Goal: Transaction & Acquisition: Purchase product/service

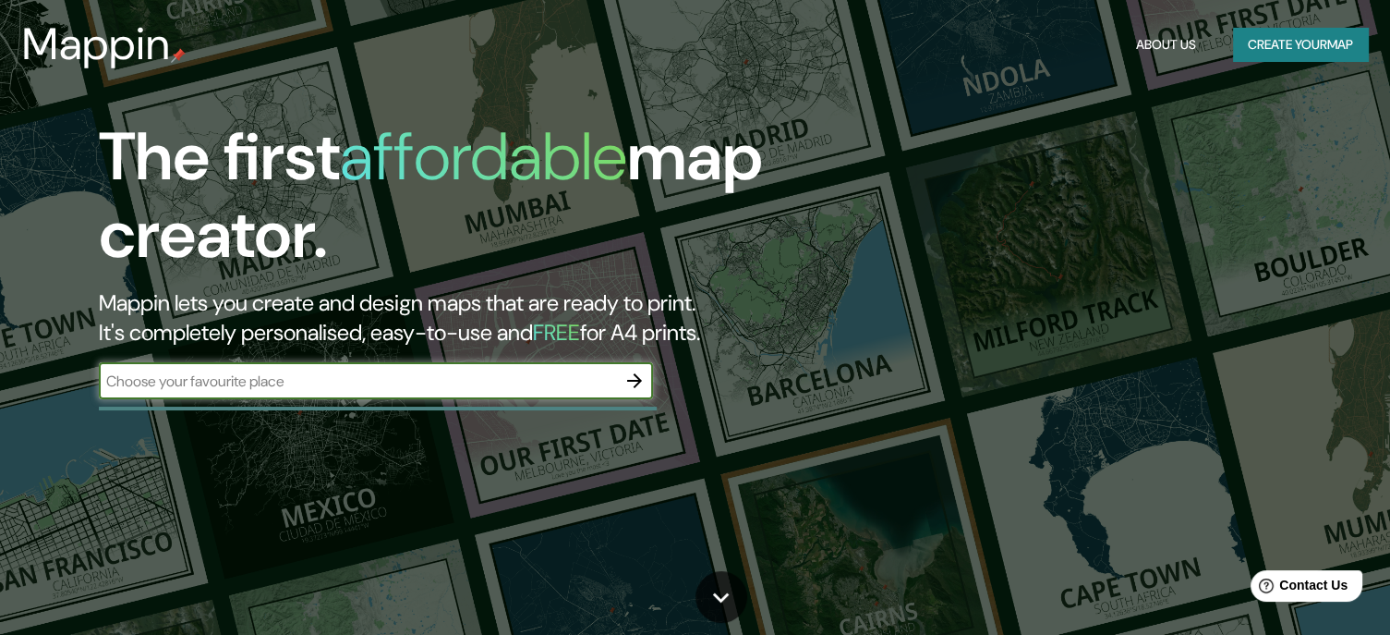
click at [384, 376] on input "text" at bounding box center [357, 380] width 517 height 21
click at [562, 376] on input "text" at bounding box center [357, 380] width 517 height 21
click at [634, 381] on icon "button" at bounding box center [634, 380] width 22 height 22
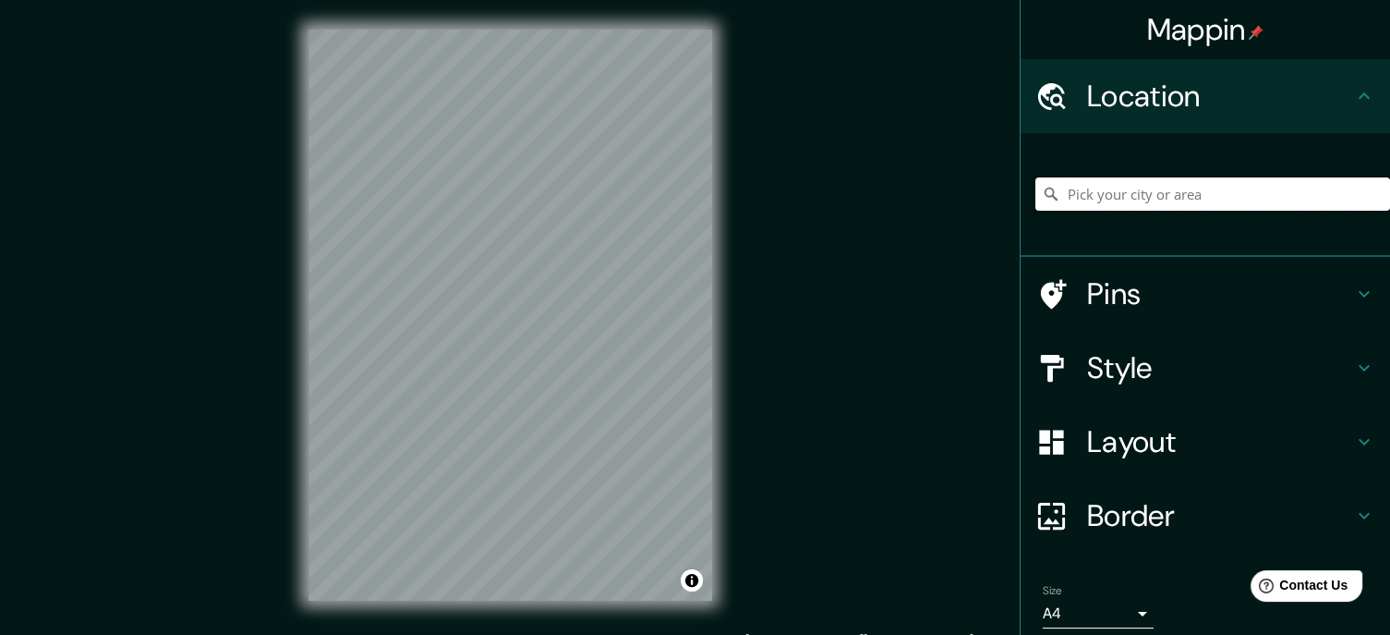
click at [1132, 191] on input "Pick your city or area" at bounding box center [1212, 193] width 355 height 33
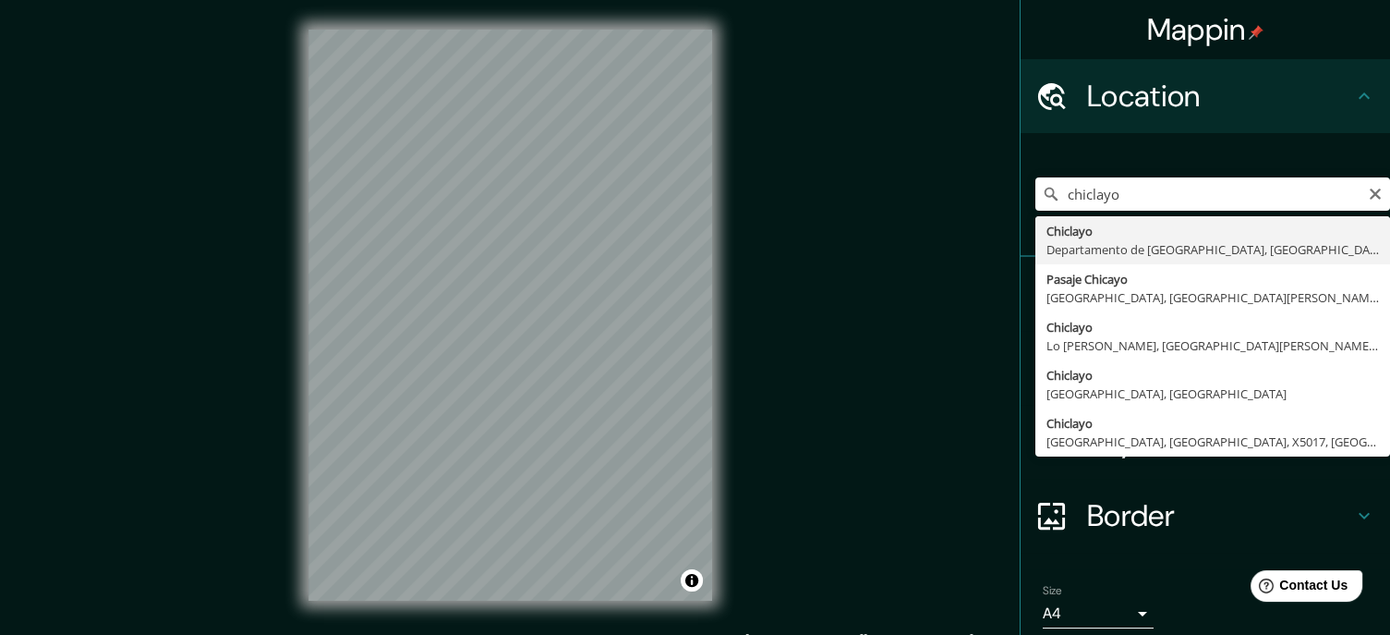
type input "Chiclayo, Departamento de [GEOGRAPHIC_DATA], [GEOGRAPHIC_DATA]"
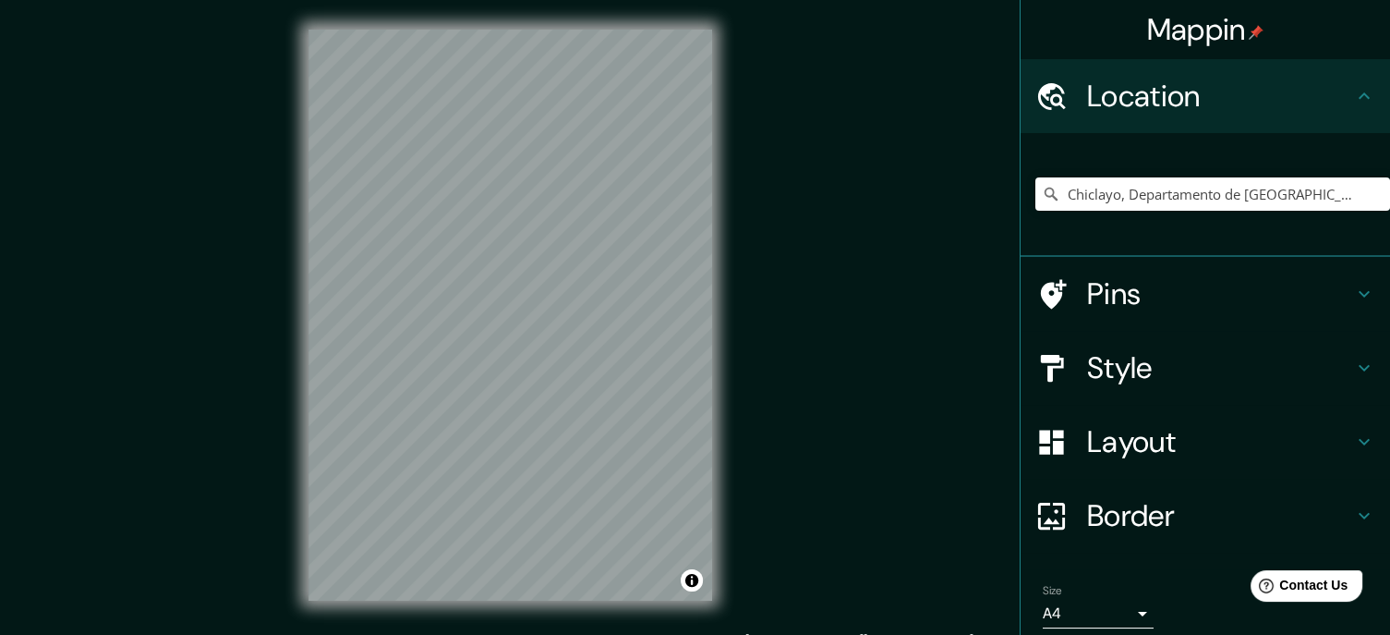
click at [1137, 362] on h4 "Style" at bounding box center [1220, 367] width 266 height 37
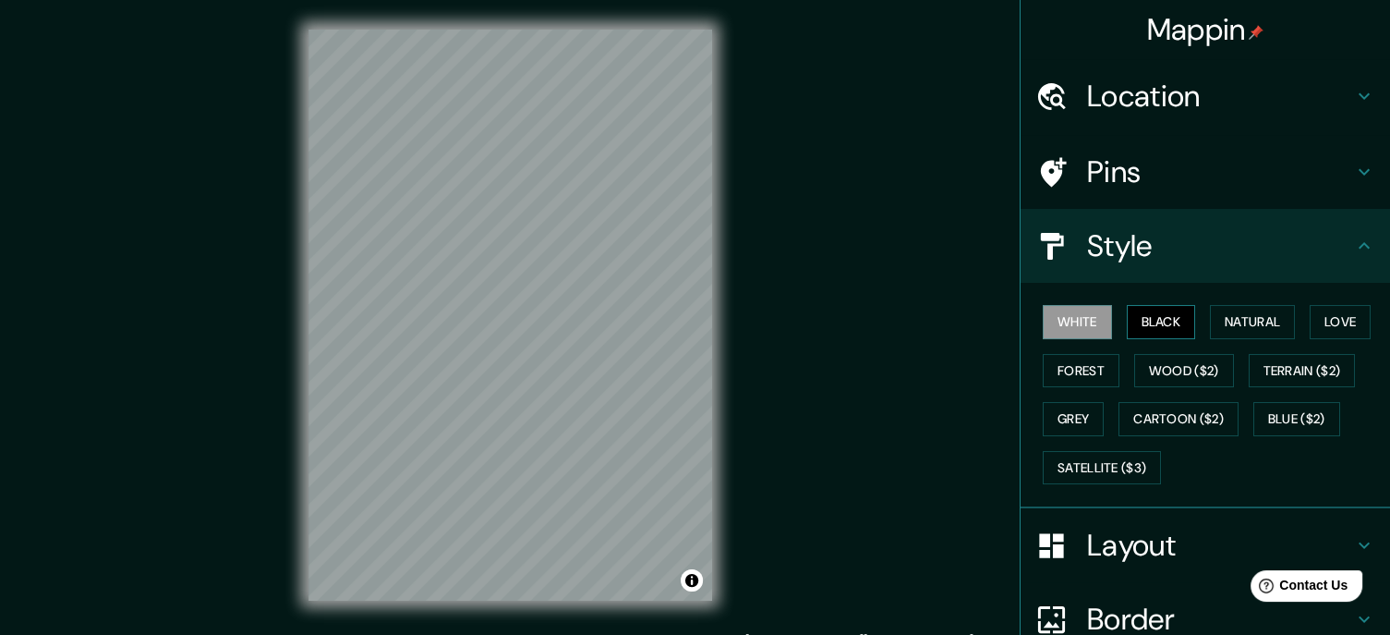
click at [1148, 318] on button "Black" at bounding box center [1161, 322] width 69 height 34
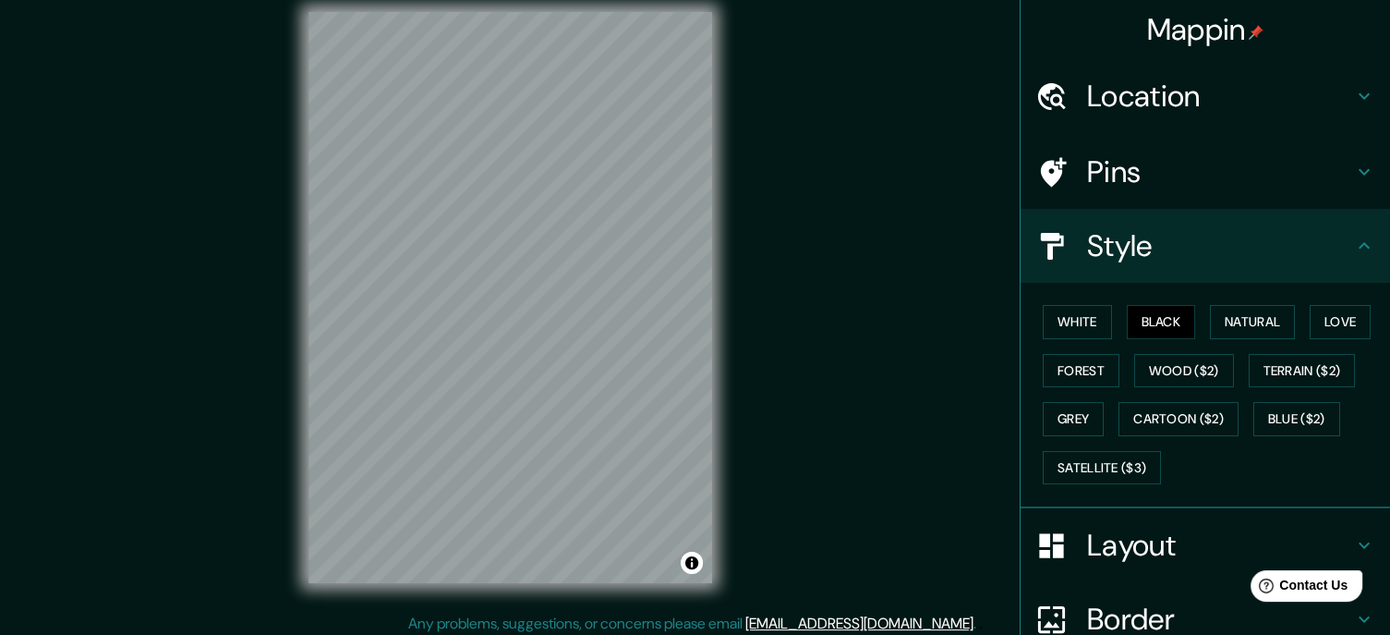
scroll to position [25, 0]
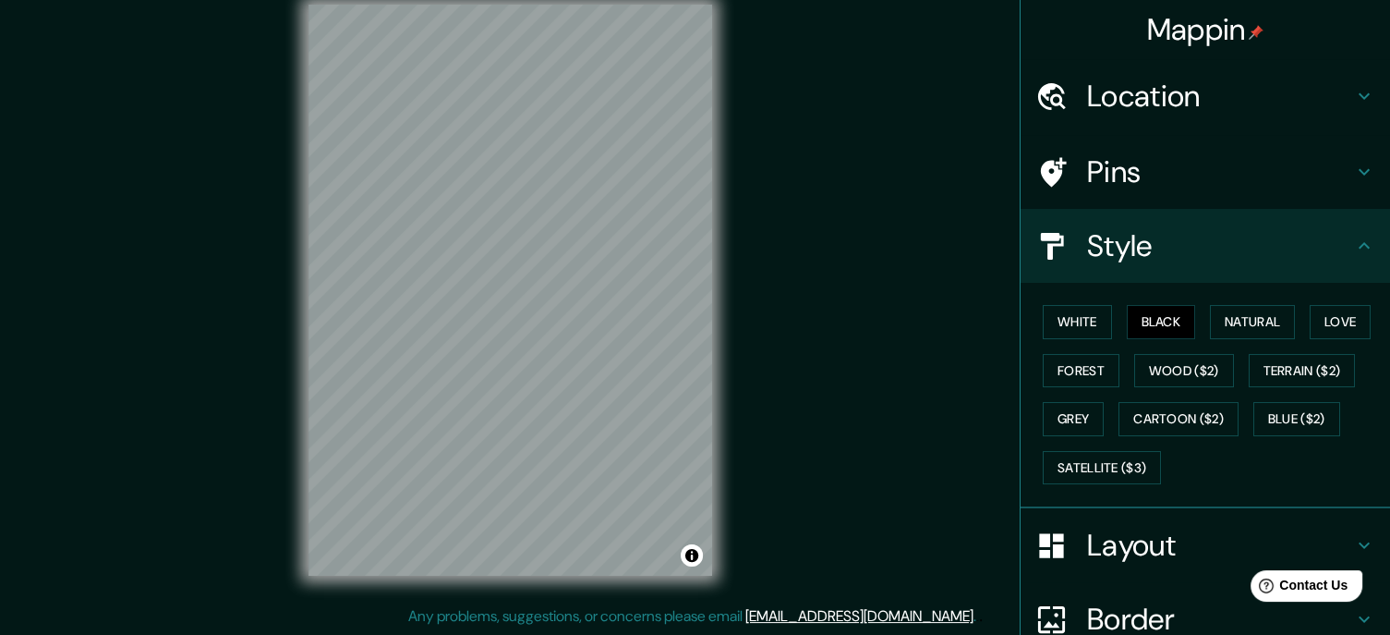
click at [784, 261] on div "Mappin Location [GEOGRAPHIC_DATA], [GEOGRAPHIC_DATA], [GEOGRAPHIC_DATA] Pins St…" at bounding box center [695, 304] width 1390 height 659
click at [392, 598] on div "© Mapbox © OpenStreetMap Improve this map" at bounding box center [510, 290] width 463 height 630
click at [182, 254] on div "Mappin Location [GEOGRAPHIC_DATA], [GEOGRAPHIC_DATA], [GEOGRAPHIC_DATA] Pins St…" at bounding box center [695, 304] width 1390 height 659
click at [148, 449] on div "Mappin Location [GEOGRAPHIC_DATA], [GEOGRAPHIC_DATA], [GEOGRAPHIC_DATA] Pins St…" at bounding box center [695, 304] width 1390 height 659
click at [649, 610] on html "Mappin Location [GEOGRAPHIC_DATA], [GEOGRAPHIC_DATA], [GEOGRAPHIC_DATA] Pins St…" at bounding box center [695, 292] width 1390 height 635
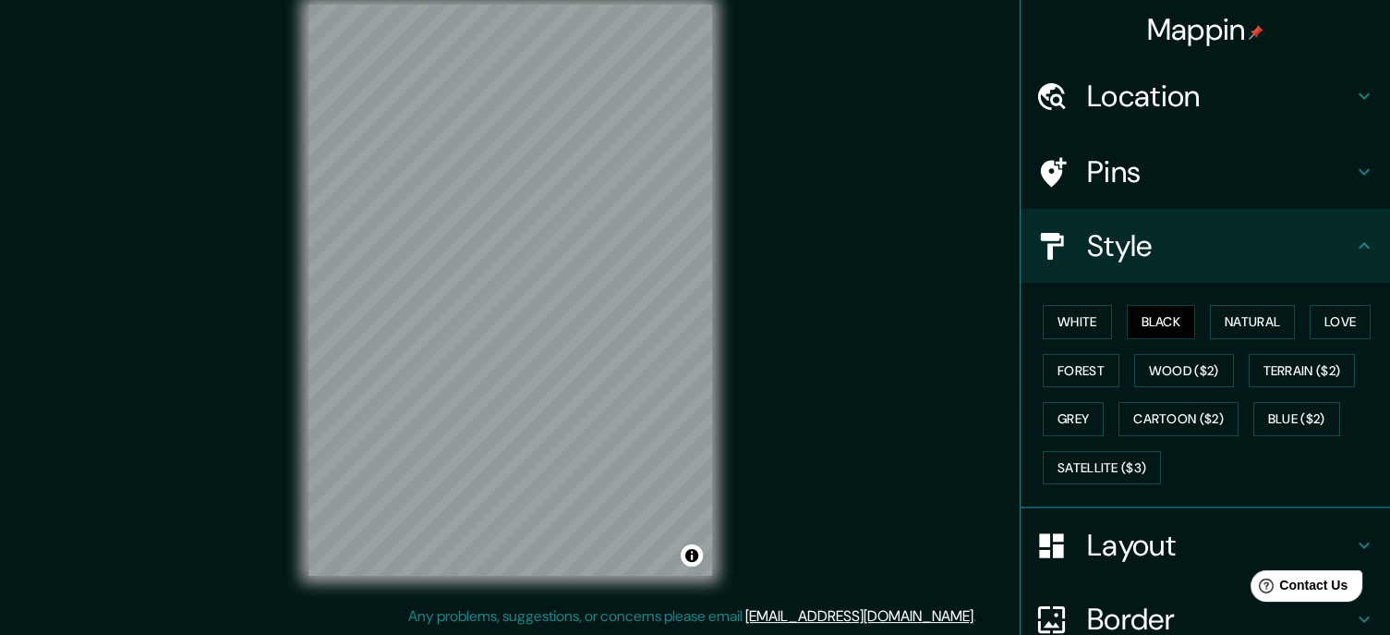
click at [721, 249] on div "© Mapbox © OpenStreetMap Improve this map" at bounding box center [510, 290] width 463 height 630
click at [484, 230] on div at bounding box center [489, 231] width 15 height 15
click at [484, 230] on div at bounding box center [485, 231] width 15 height 15
click at [483, 234] on div at bounding box center [485, 231] width 15 height 15
click at [288, 228] on div "© Mapbox © OpenStreetMap Improve this map" at bounding box center [510, 290] width 463 height 630
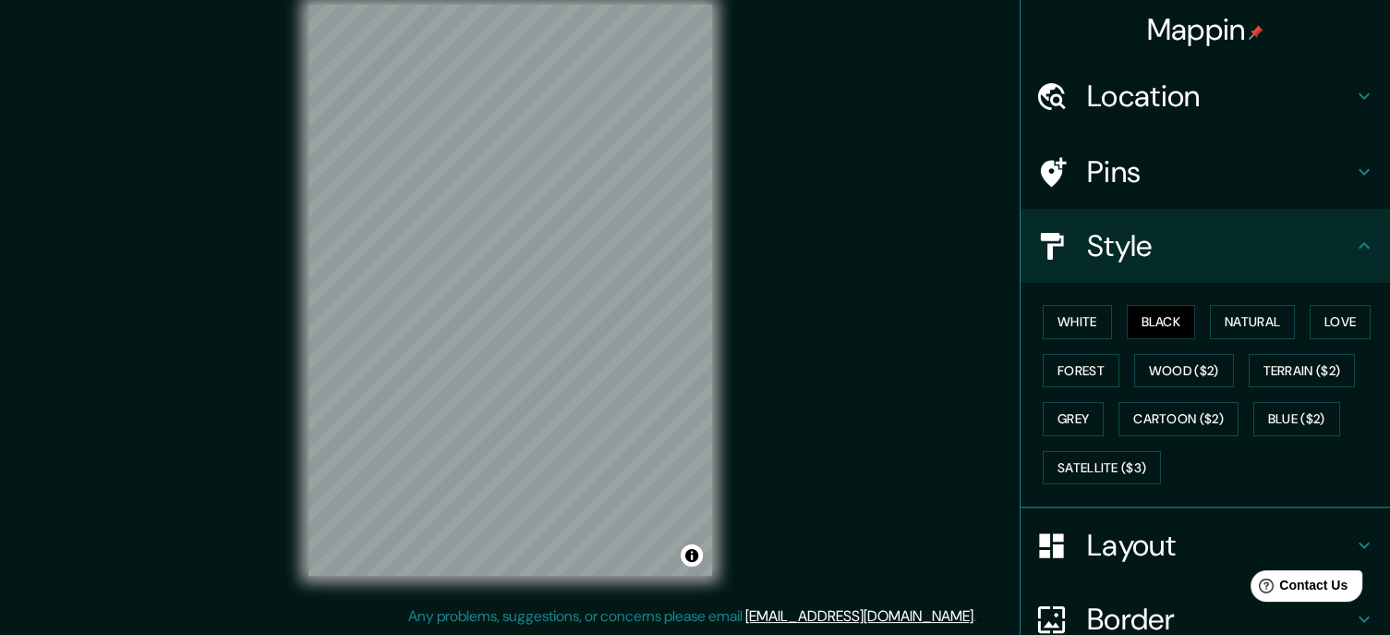
click at [235, 220] on div "Mappin Location [GEOGRAPHIC_DATA], [GEOGRAPHIC_DATA], [GEOGRAPHIC_DATA] Pins St…" at bounding box center [695, 304] width 1390 height 659
click at [812, 216] on div "Mappin Location [GEOGRAPHIC_DATA], [GEOGRAPHIC_DATA], [GEOGRAPHIC_DATA] Pins St…" at bounding box center [695, 304] width 1390 height 659
click at [909, 302] on div "Mappin Location [GEOGRAPHIC_DATA], [GEOGRAPHIC_DATA], [GEOGRAPHIC_DATA] Pins St…" at bounding box center [695, 304] width 1390 height 659
click at [887, 344] on div "Mappin Location [GEOGRAPHIC_DATA], [GEOGRAPHIC_DATA], [GEOGRAPHIC_DATA] Pins St…" at bounding box center [695, 304] width 1390 height 659
click at [302, 329] on div "© Mapbox © OpenStreetMap Improve this map" at bounding box center [510, 290] width 463 height 630
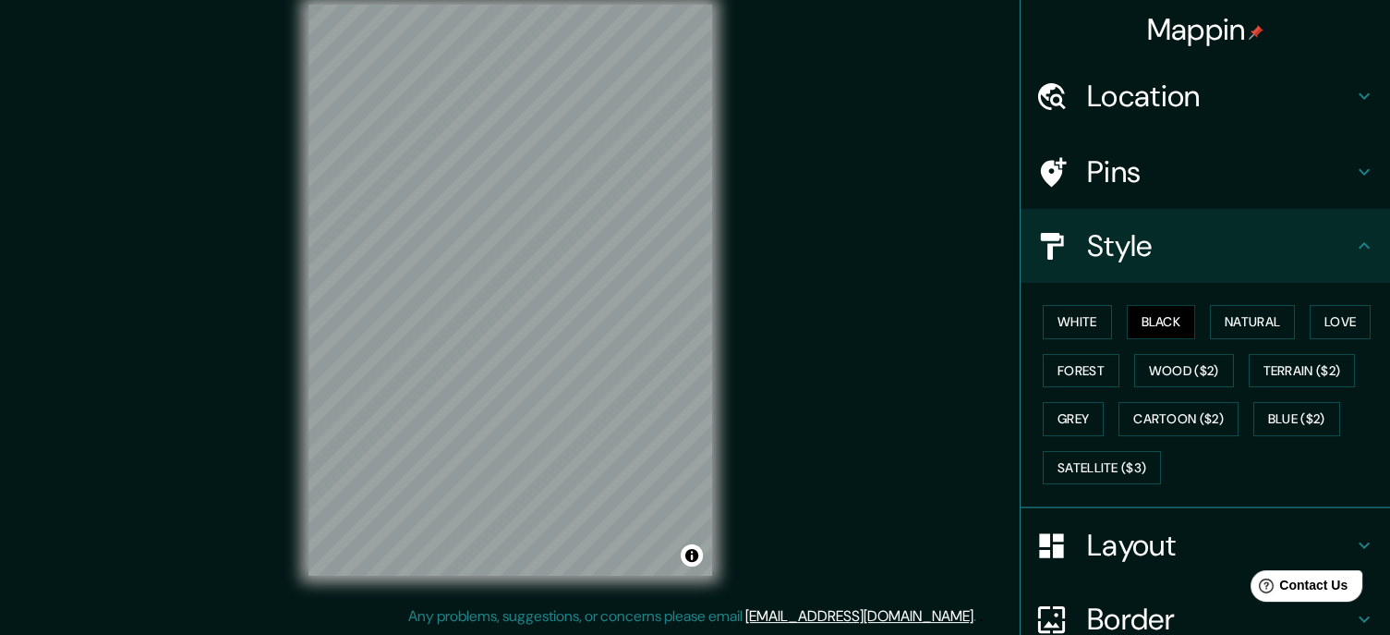
click at [222, 216] on div "Mappin Location [GEOGRAPHIC_DATA], [GEOGRAPHIC_DATA], [GEOGRAPHIC_DATA] Pins St…" at bounding box center [695, 304] width 1390 height 659
click at [290, 356] on div "© Mapbox © OpenStreetMap Improve this map" at bounding box center [510, 290] width 463 height 630
click at [787, 303] on div "Mappin Location [GEOGRAPHIC_DATA], [GEOGRAPHIC_DATA], [GEOGRAPHIC_DATA] Pins St…" at bounding box center [695, 304] width 1390 height 659
click at [746, 308] on div "Mappin Location [GEOGRAPHIC_DATA], [GEOGRAPHIC_DATA], [GEOGRAPHIC_DATA] Pins St…" at bounding box center [695, 304] width 1390 height 659
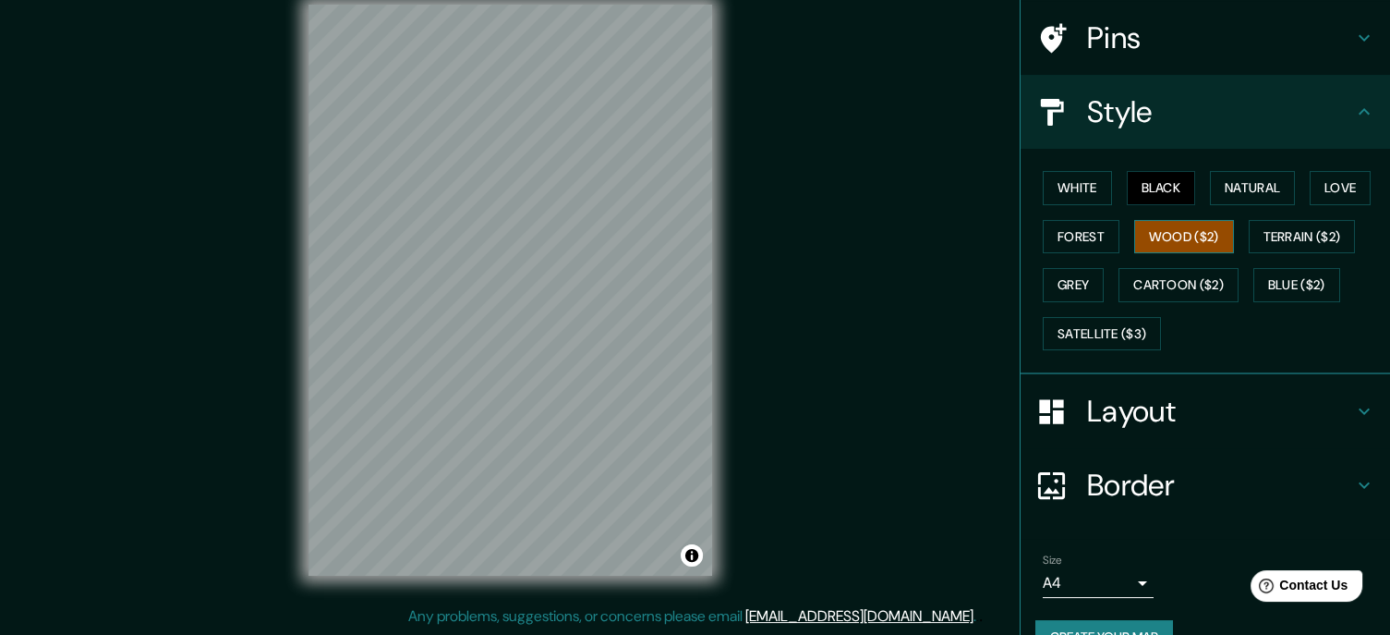
scroll to position [172, 0]
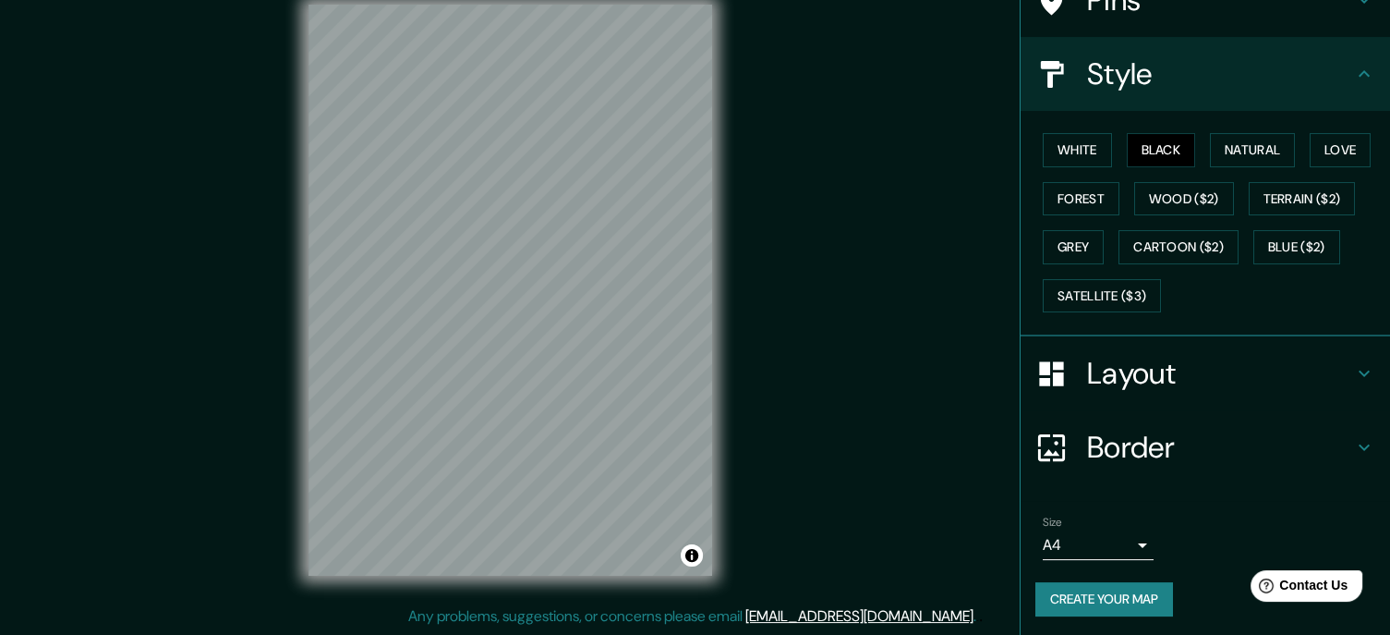
click at [1179, 366] on h4 "Layout" at bounding box center [1220, 373] width 266 height 37
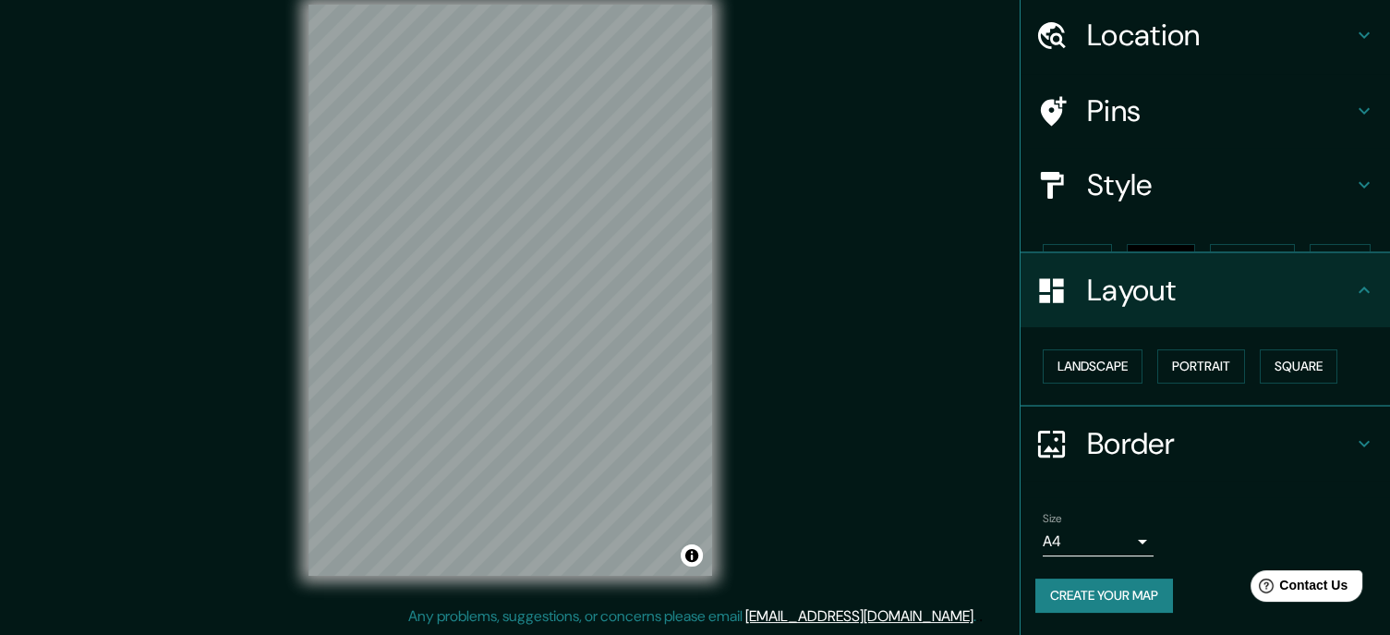
scroll to position [28, 0]
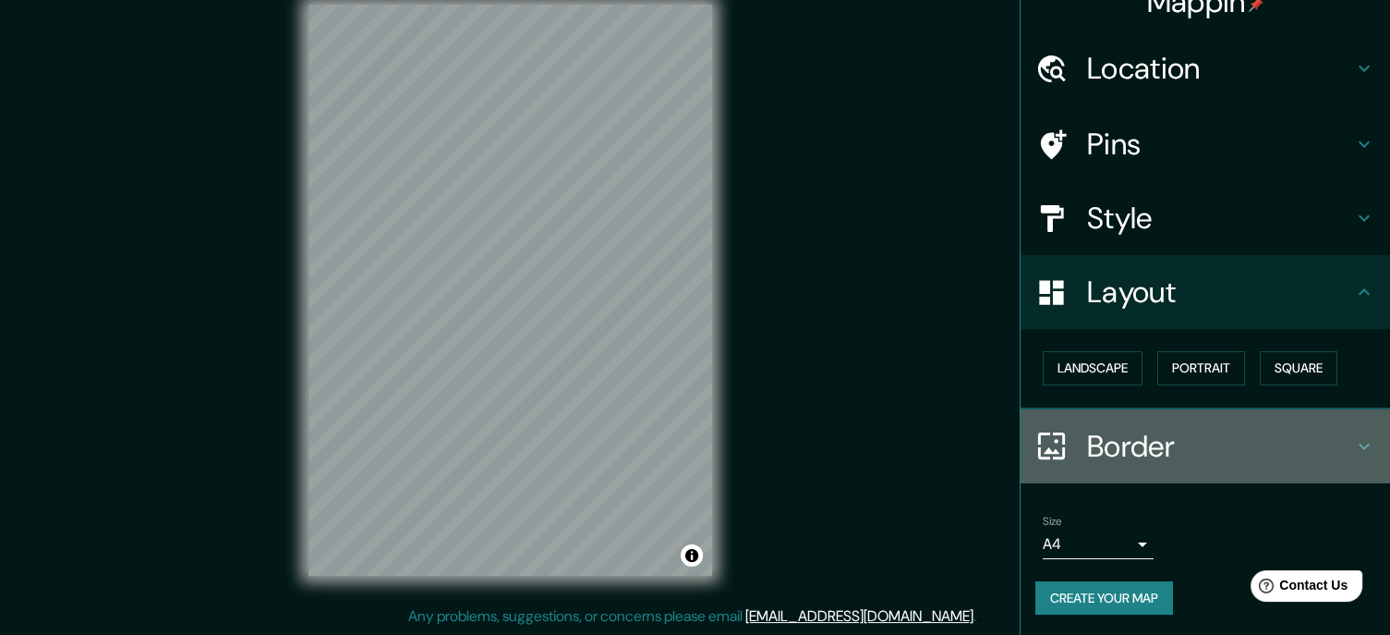
click at [1182, 439] on h4 "Border" at bounding box center [1220, 446] width 266 height 37
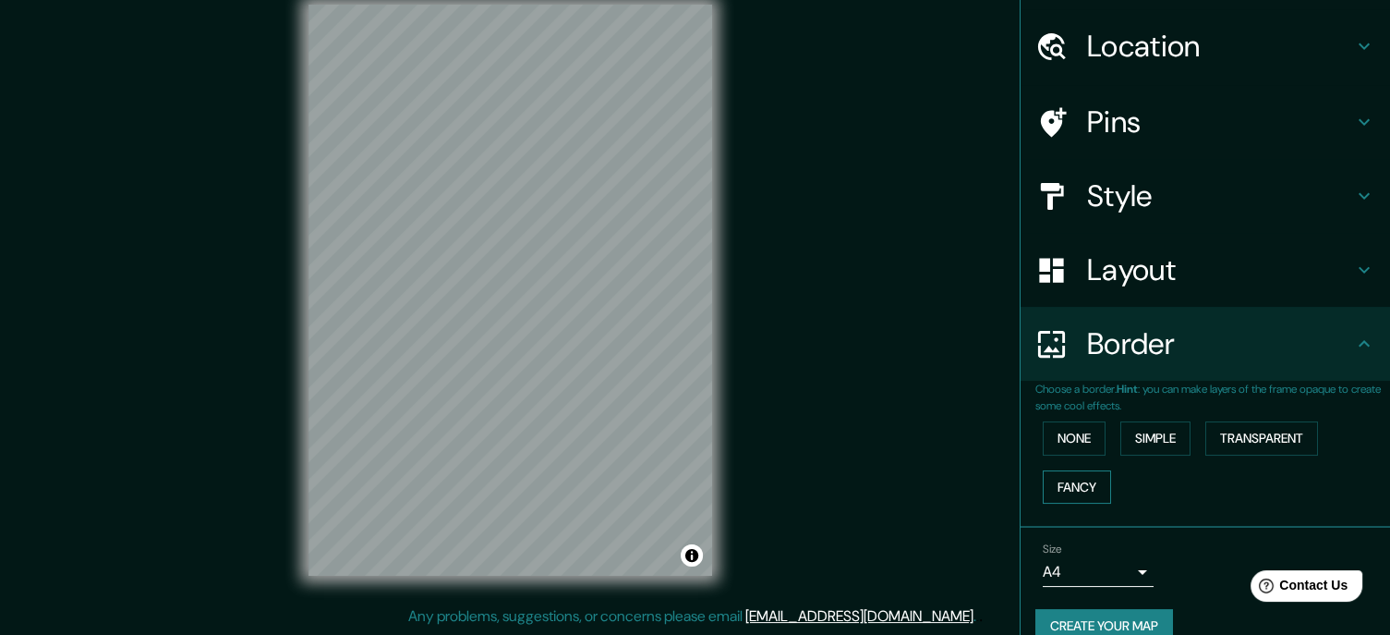
scroll to position [78, 0]
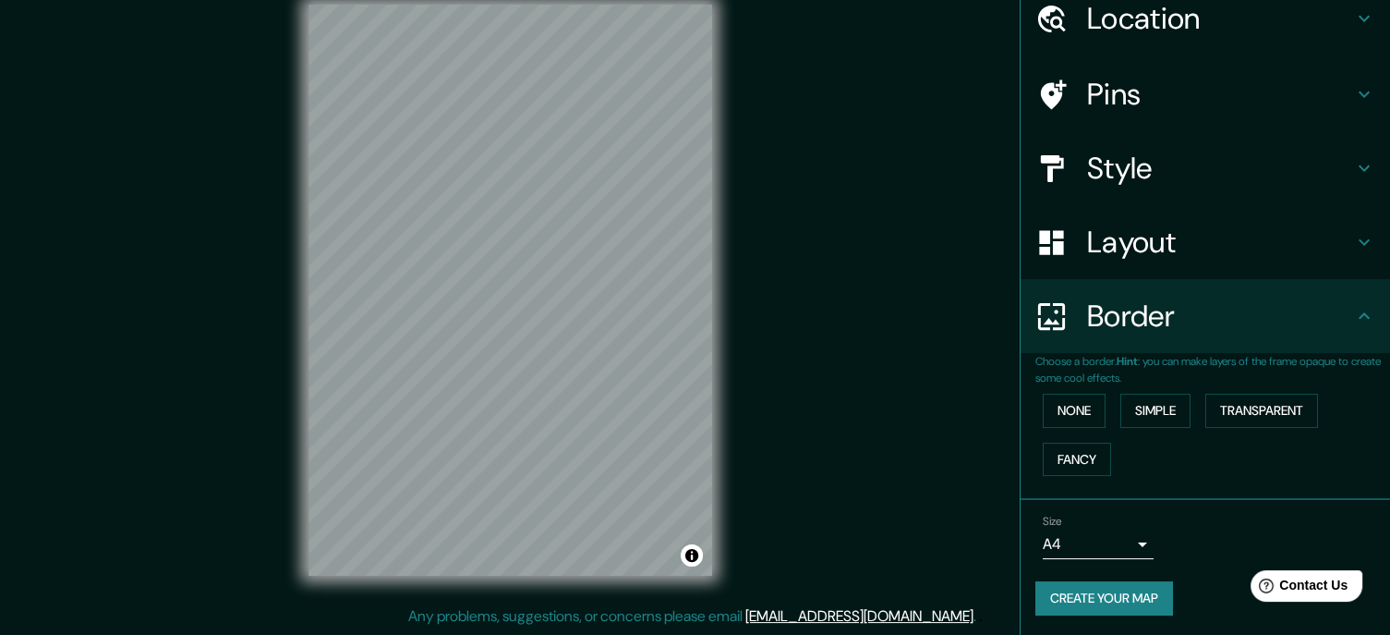
click at [1108, 550] on body "Mappin Location [GEOGRAPHIC_DATA], [GEOGRAPHIC_DATA], [GEOGRAPHIC_DATA] Pins St…" at bounding box center [695, 292] width 1390 height 635
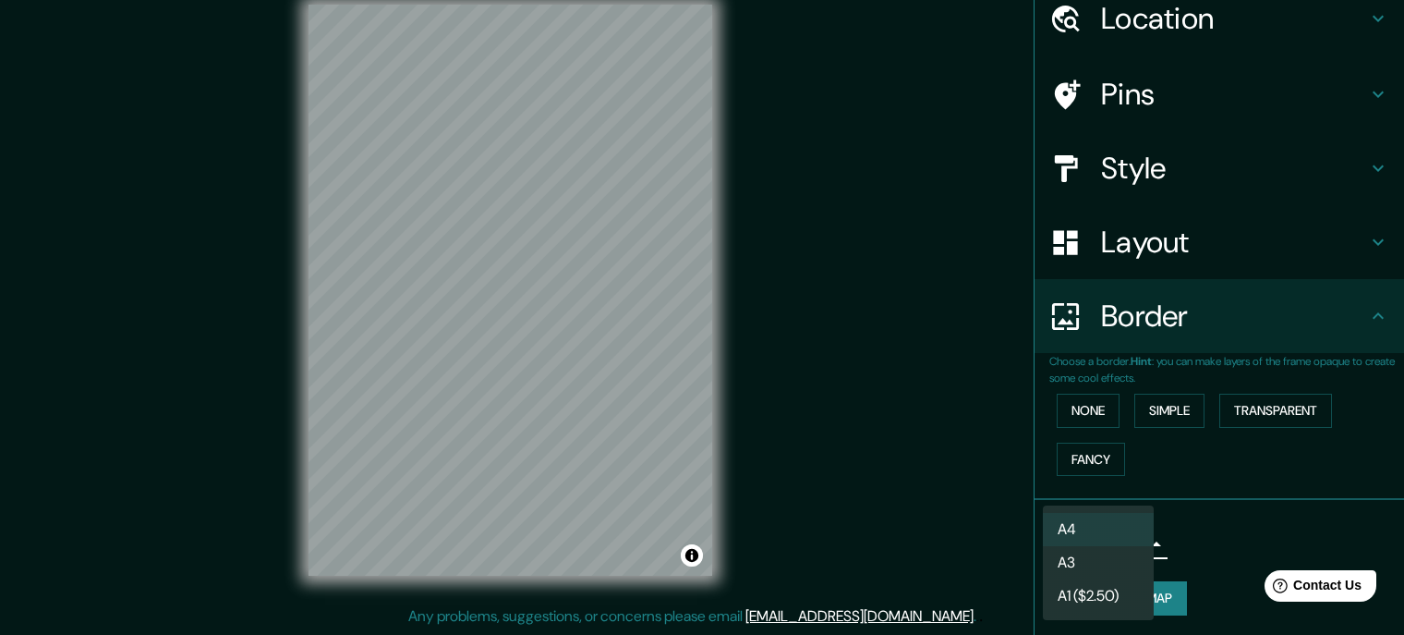
click at [1107, 554] on li "A3" at bounding box center [1098, 562] width 111 height 33
type input "a4"
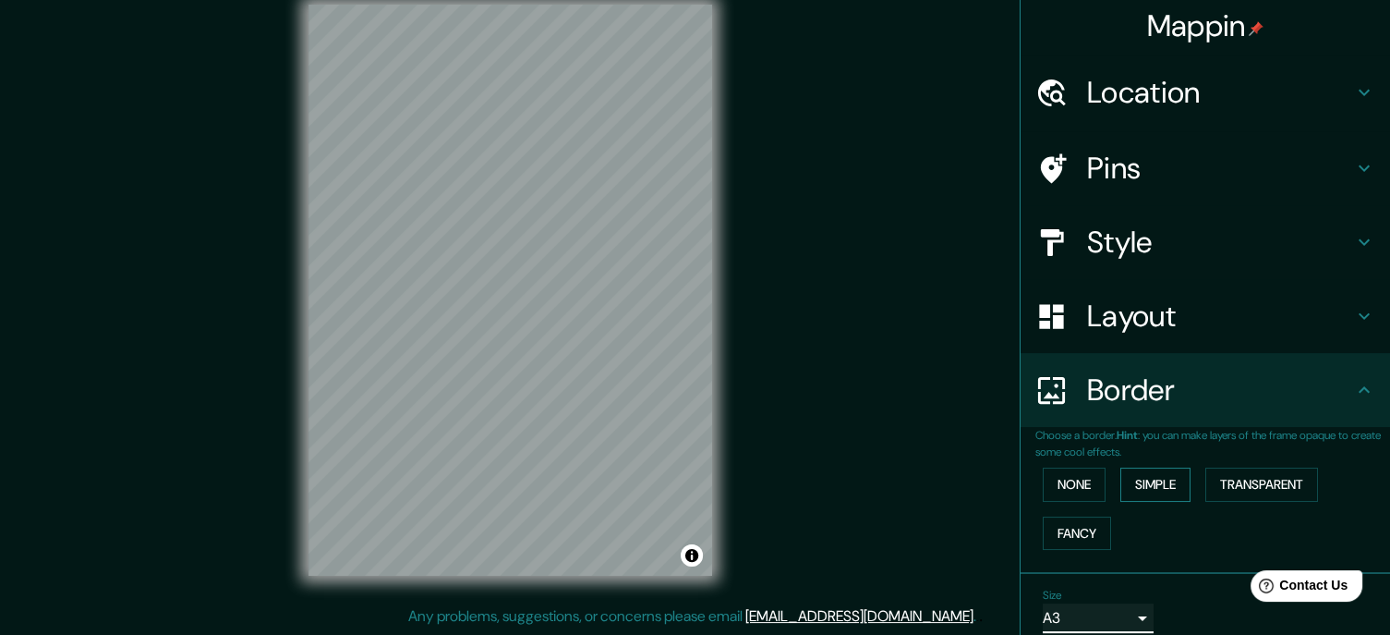
scroll to position [0, 0]
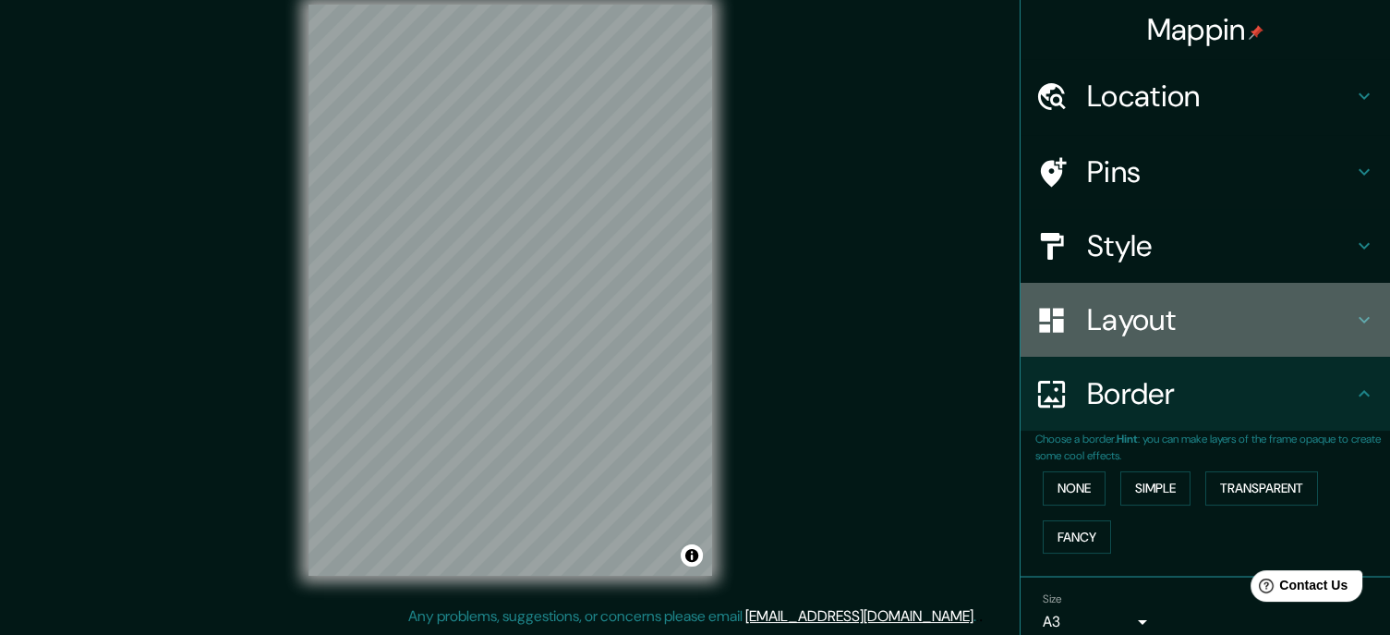
click at [1166, 324] on h4 "Layout" at bounding box center [1220, 319] width 266 height 37
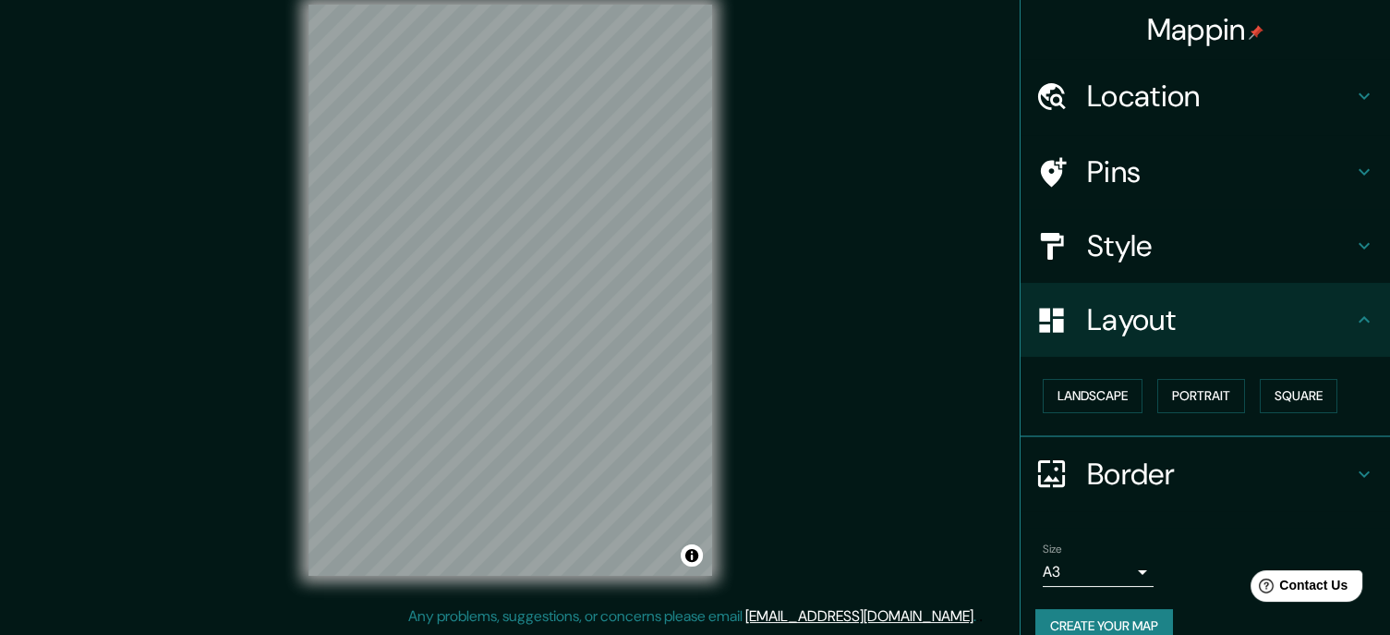
click at [1140, 163] on h4 "Pins" at bounding box center [1220, 171] width 266 height 37
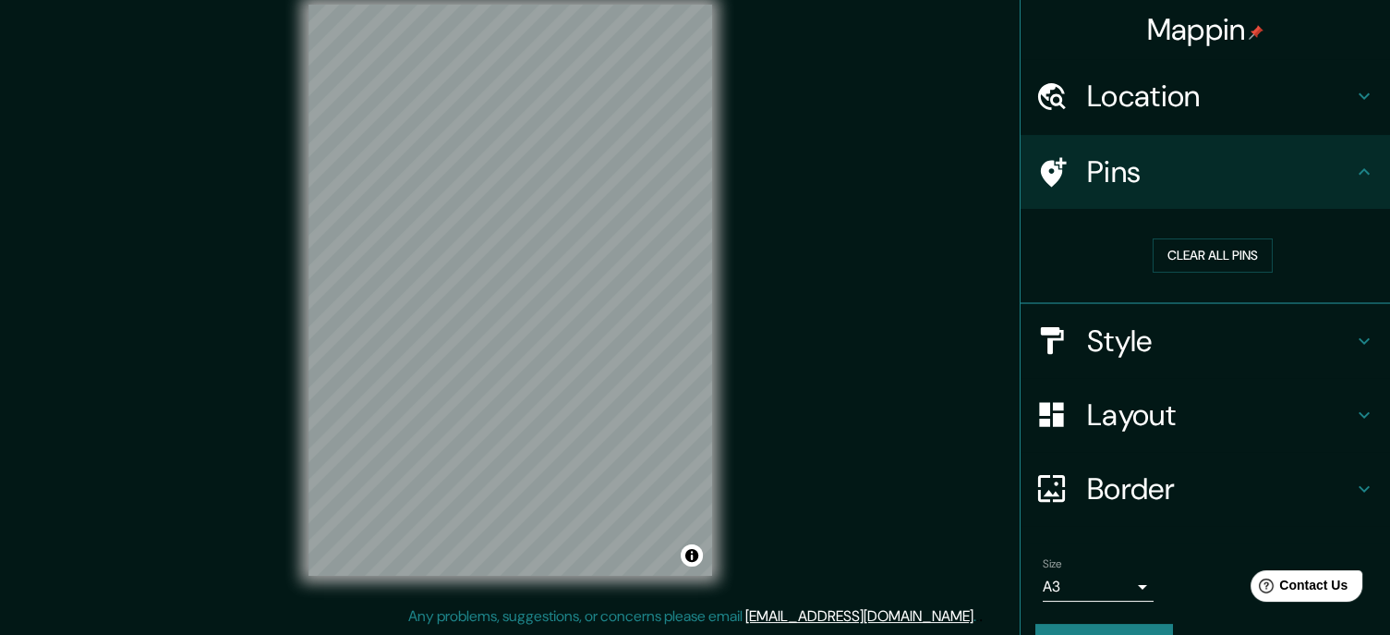
click at [1170, 100] on h4 "Location" at bounding box center [1220, 96] width 266 height 37
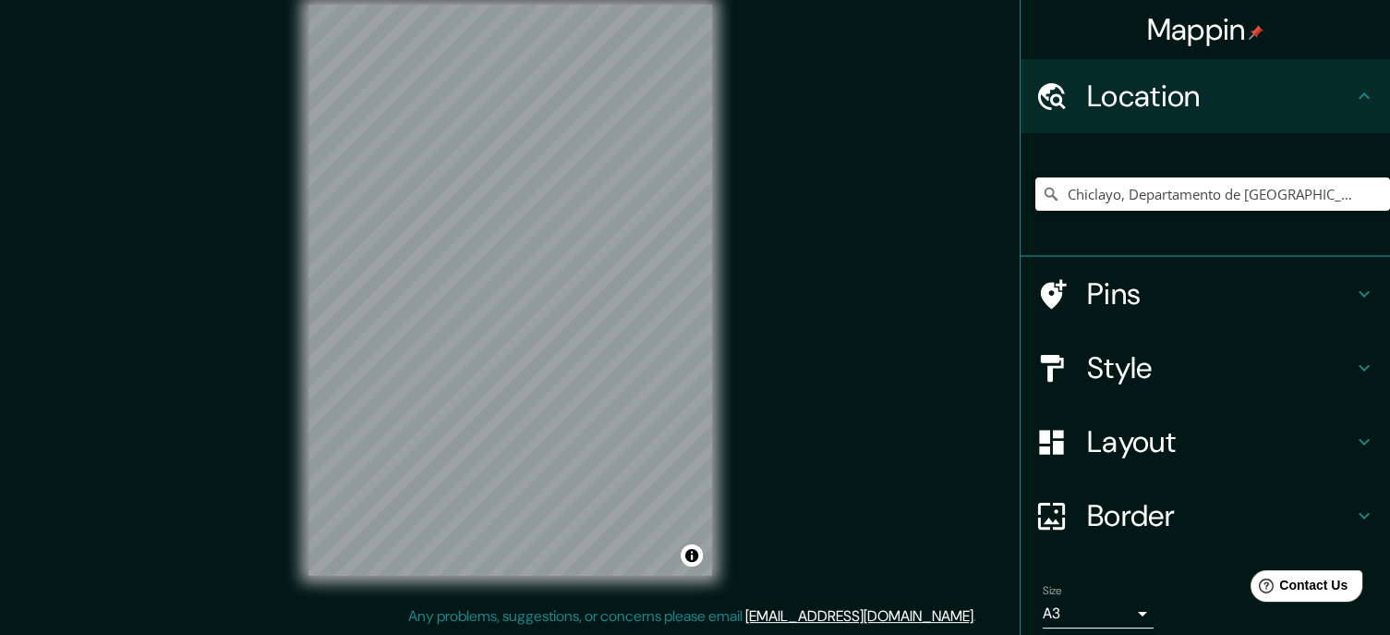
click at [1140, 370] on h4 "Style" at bounding box center [1220, 367] width 266 height 37
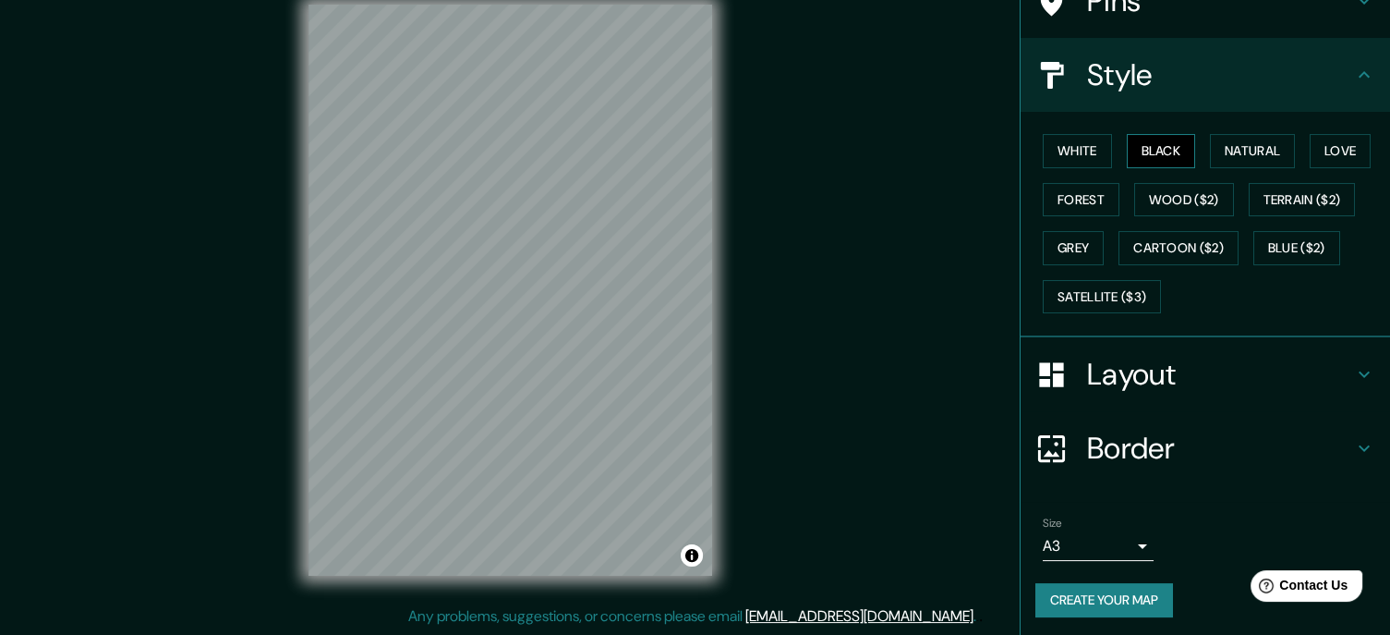
scroll to position [172, 0]
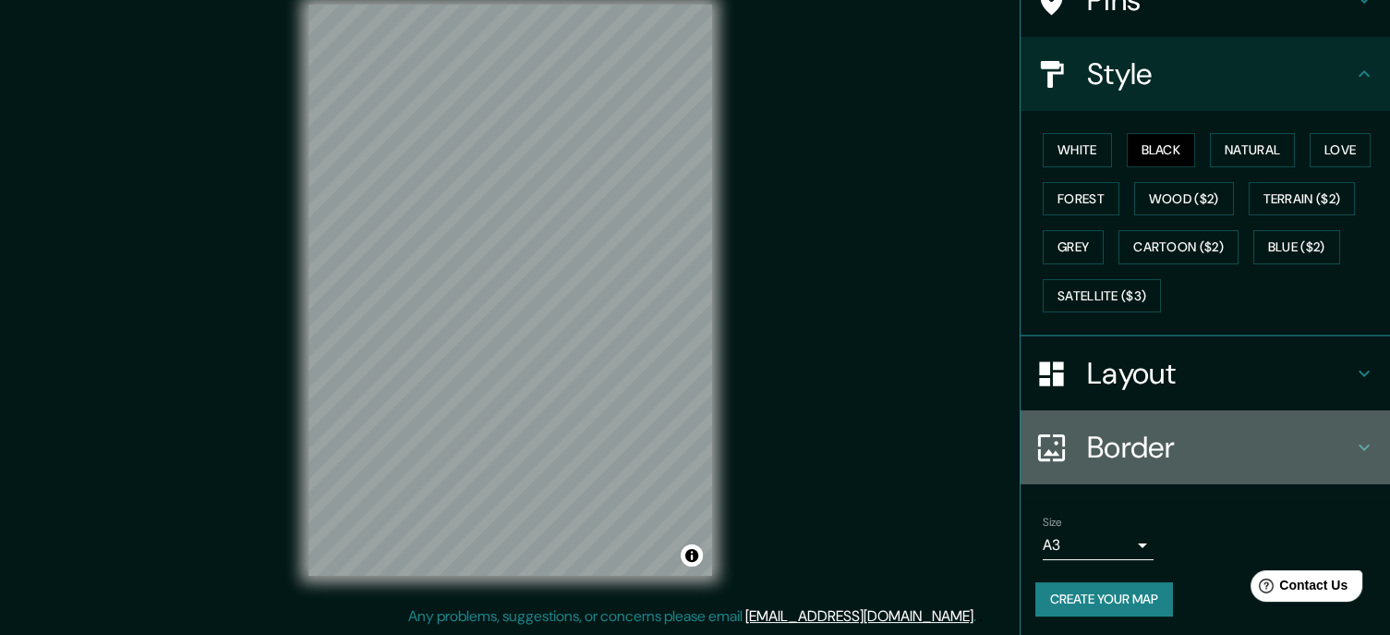
click at [1149, 441] on h4 "Border" at bounding box center [1220, 447] width 266 height 37
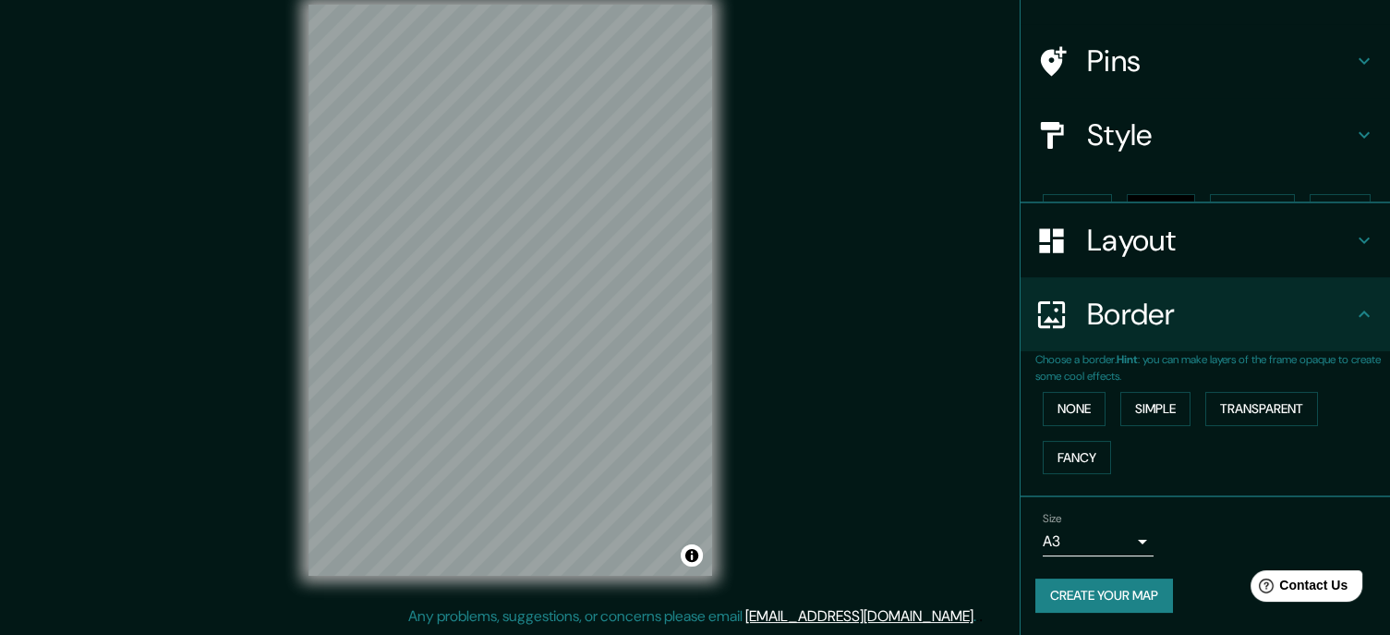
scroll to position [78, 0]
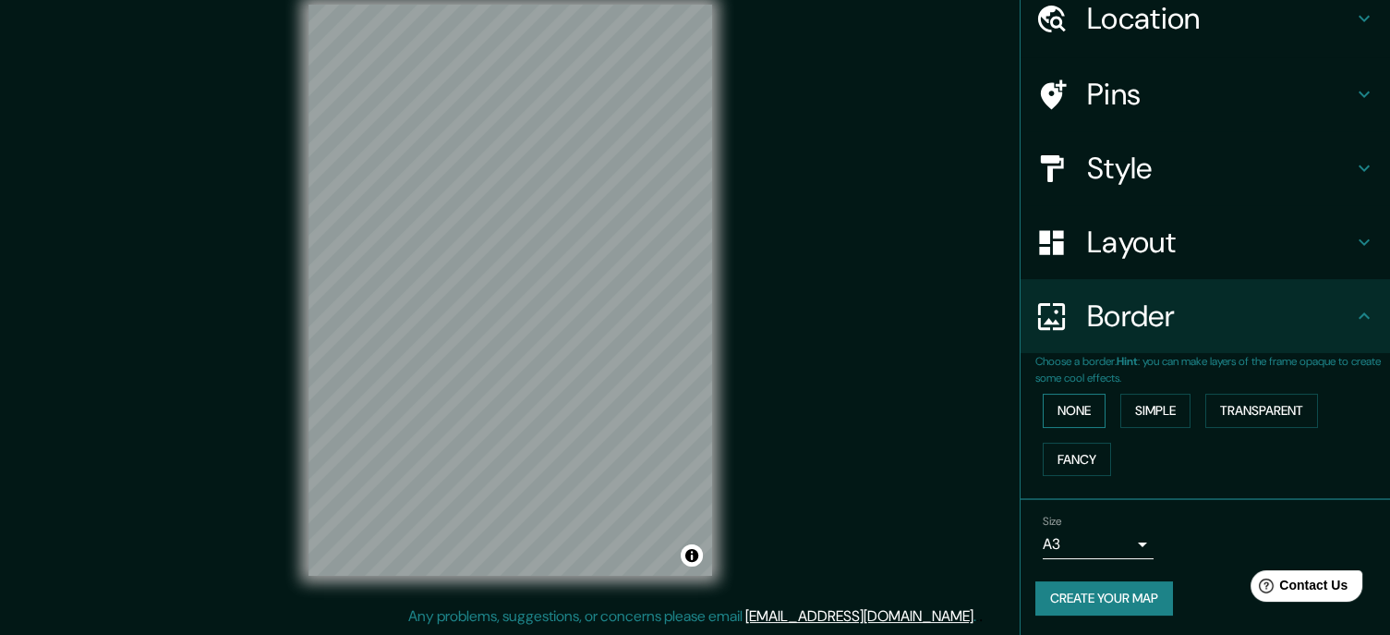
click at [1077, 413] on button "None" at bounding box center [1074, 410] width 63 height 34
click at [1150, 416] on button "Simple" at bounding box center [1155, 410] width 70 height 34
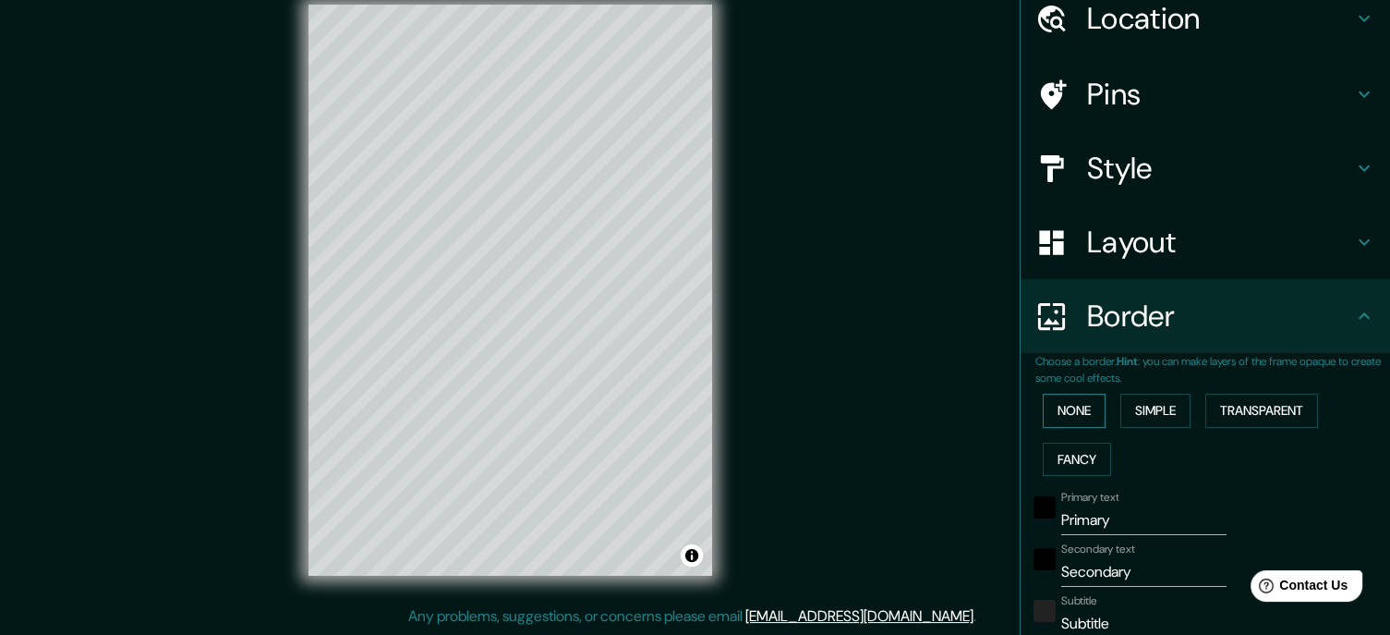
click at [1065, 403] on button "None" at bounding box center [1074, 410] width 63 height 34
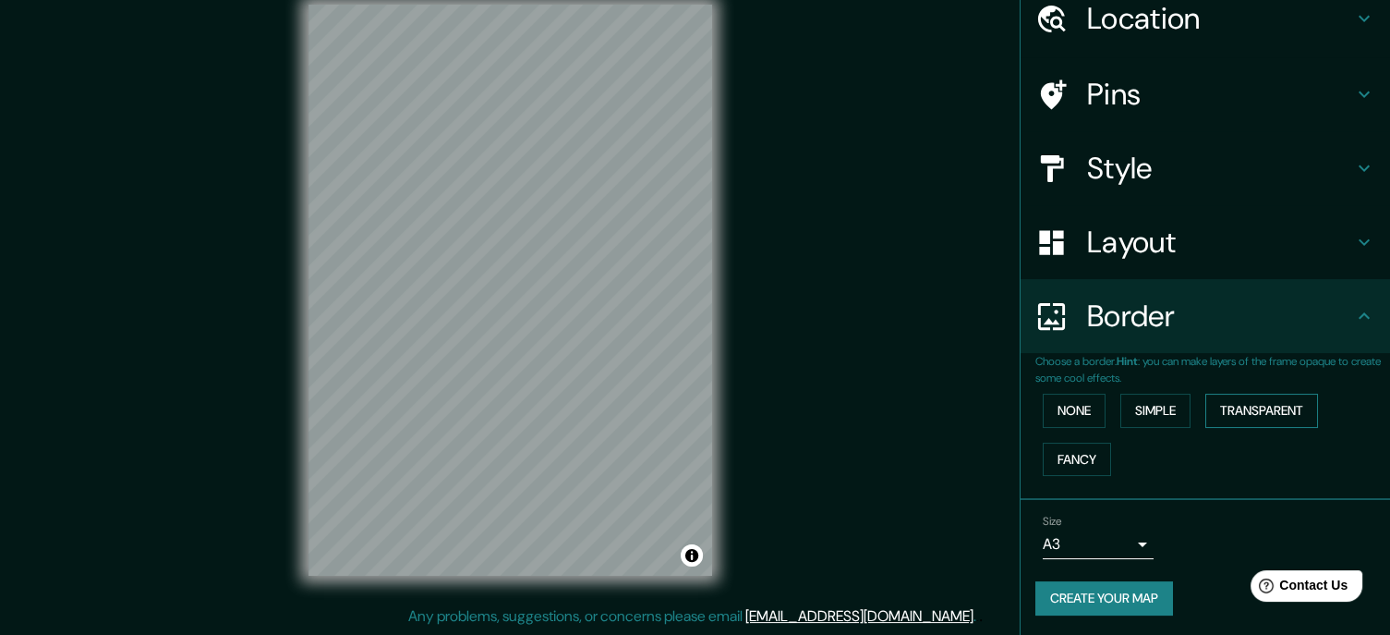
click at [1239, 403] on button "Transparent" at bounding box center [1261, 410] width 113 height 34
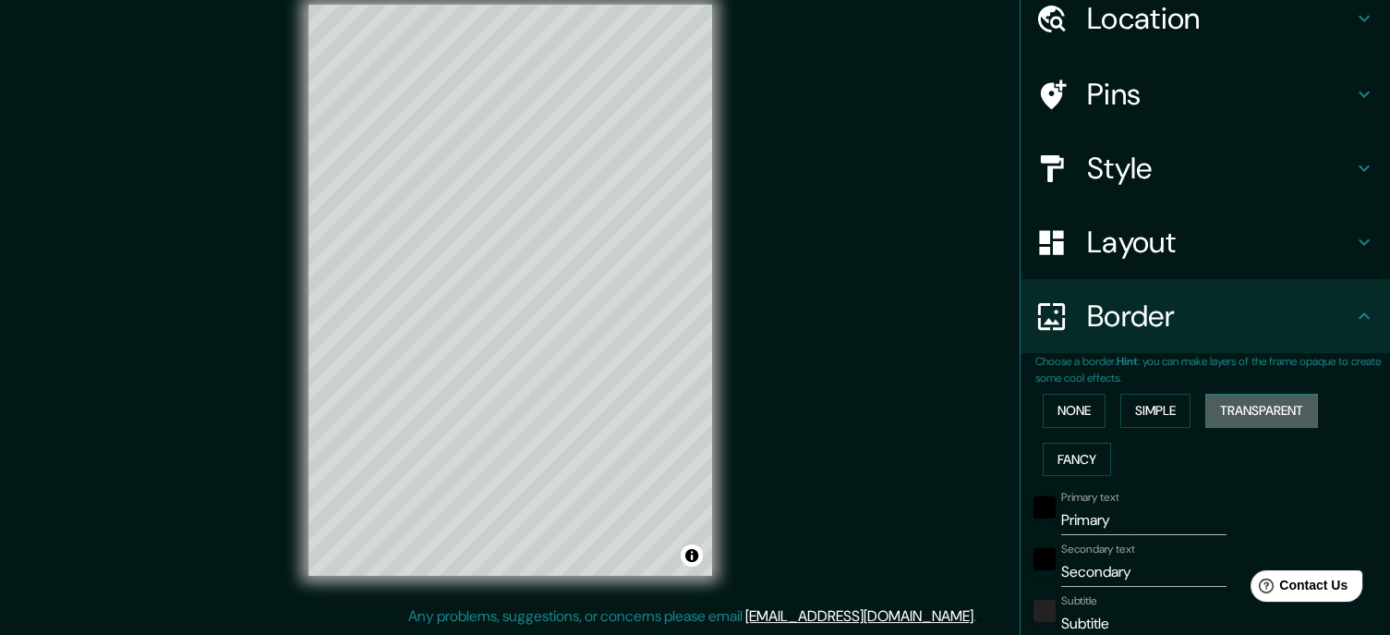
click at [1239, 403] on button "Transparent" at bounding box center [1261, 410] width 113 height 34
type input "210"
type input "35"
click at [1053, 413] on button "None" at bounding box center [1074, 410] width 63 height 34
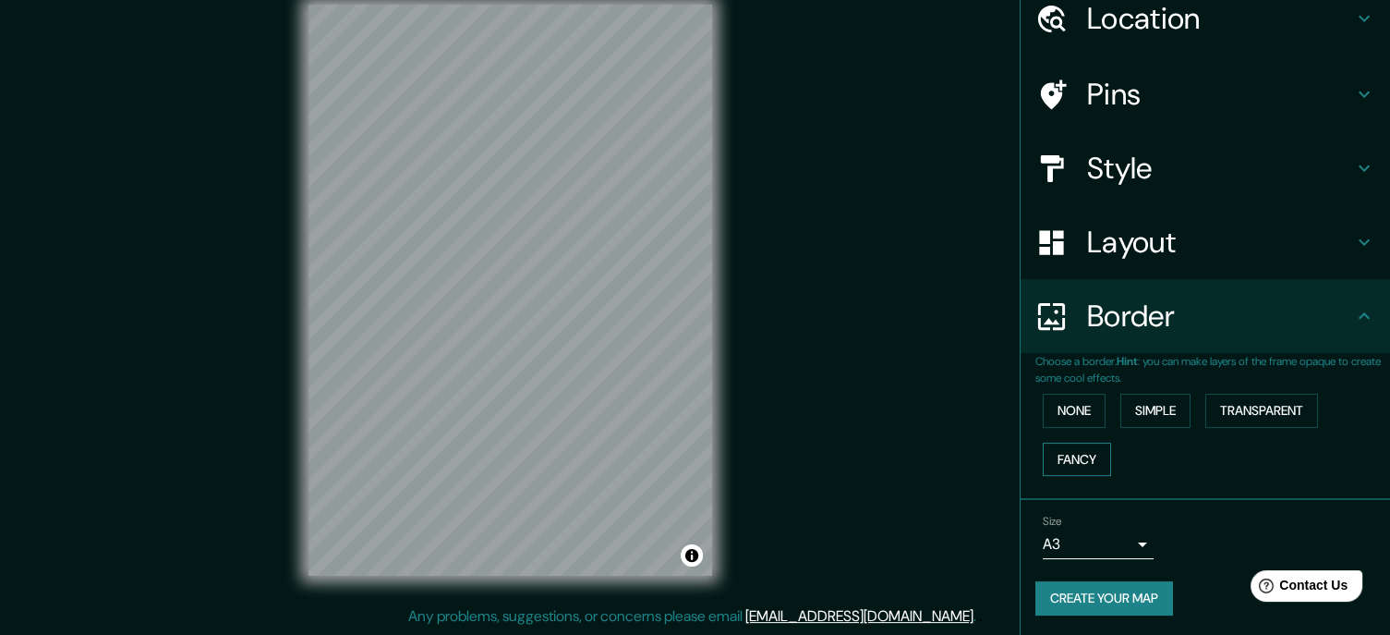
click at [1071, 459] on button "Fancy" at bounding box center [1077, 459] width 68 height 34
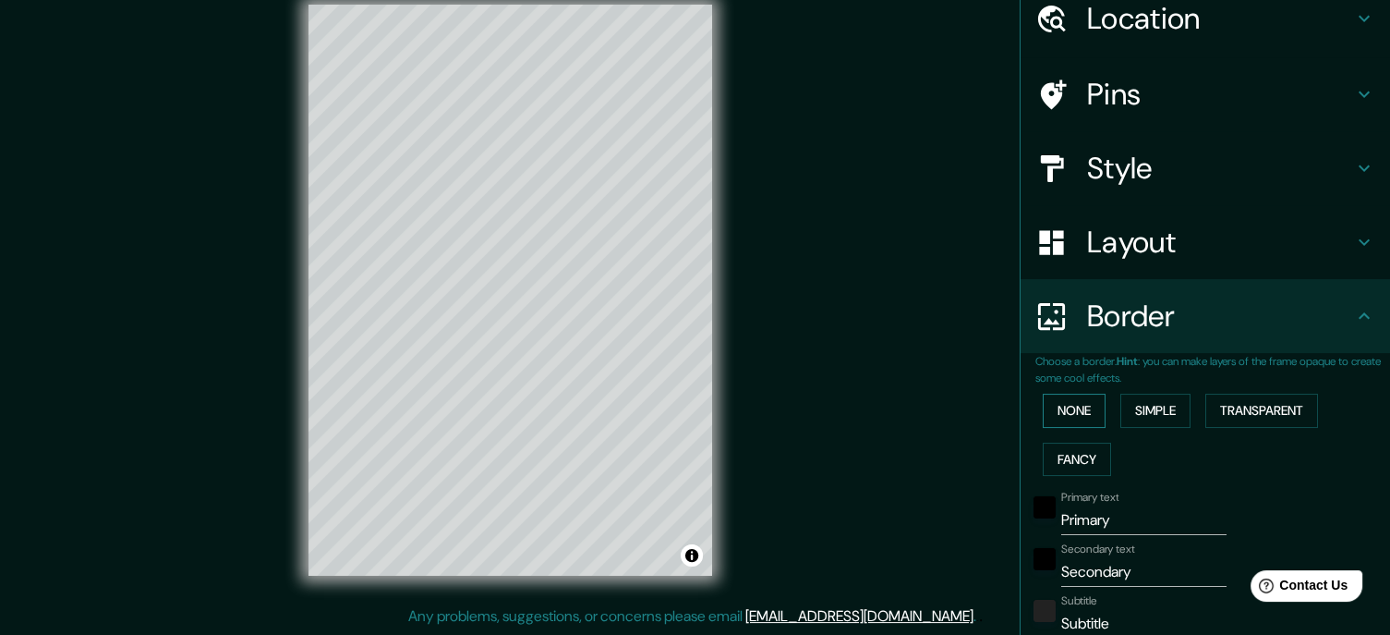
click at [1060, 415] on button "None" at bounding box center [1074, 410] width 63 height 34
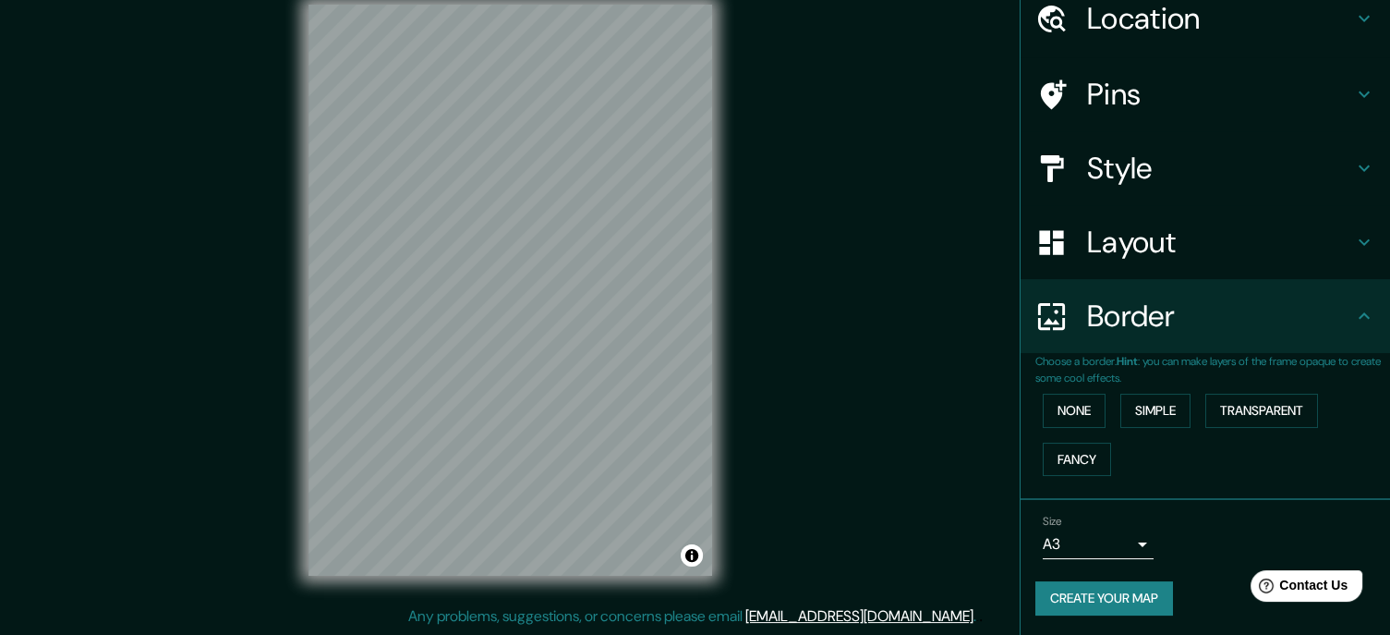
click at [1107, 590] on button "Create your map" at bounding box center [1104, 598] width 138 height 34
click at [1112, 595] on button "Create your map" at bounding box center [1104, 598] width 138 height 34
click at [1072, 396] on button "None" at bounding box center [1074, 410] width 63 height 34
click at [1135, 405] on button "Simple" at bounding box center [1155, 410] width 70 height 34
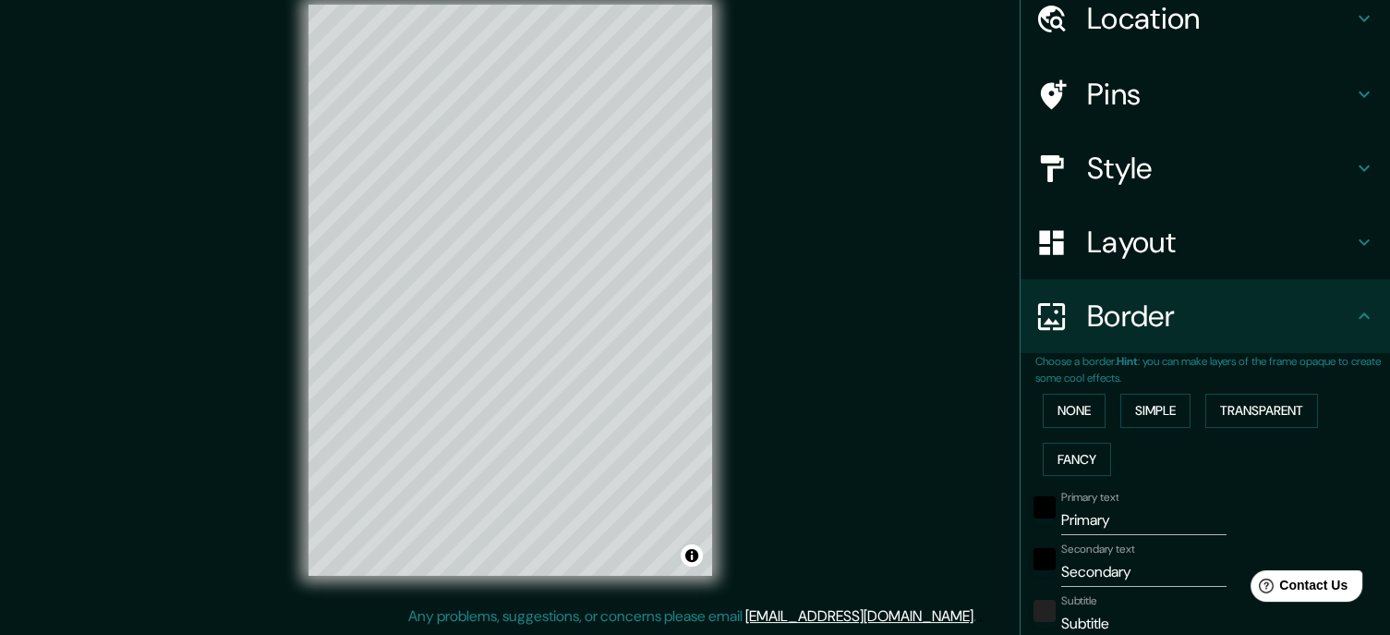
click at [733, 497] on div "© Mapbox © OpenStreetMap Improve this map" at bounding box center [510, 290] width 463 height 630
click at [1060, 408] on button "None" at bounding box center [1074, 410] width 63 height 34
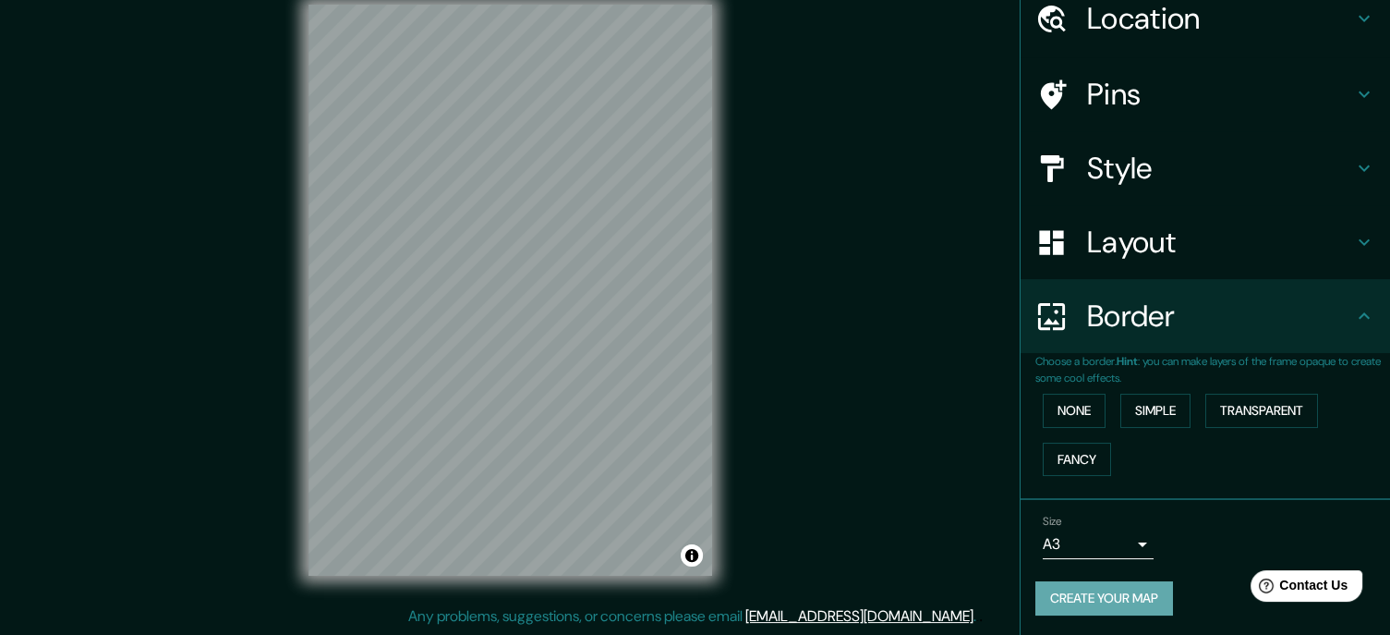
click at [1112, 590] on button "Create your map" at bounding box center [1104, 598] width 138 height 34
click at [1067, 590] on button "Create your map" at bounding box center [1104, 598] width 138 height 34
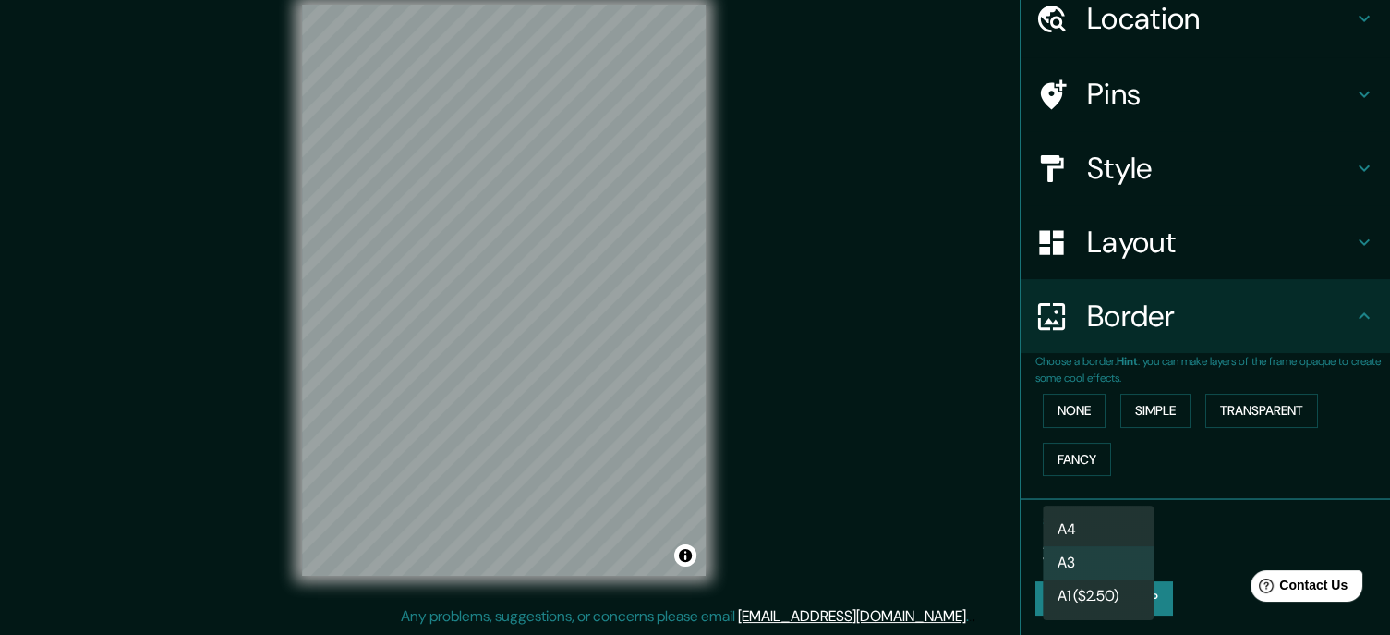
click at [1106, 546] on body "Mappin Location [GEOGRAPHIC_DATA], [GEOGRAPHIC_DATA], [GEOGRAPHIC_DATA] Pins St…" at bounding box center [695, 292] width 1390 height 635
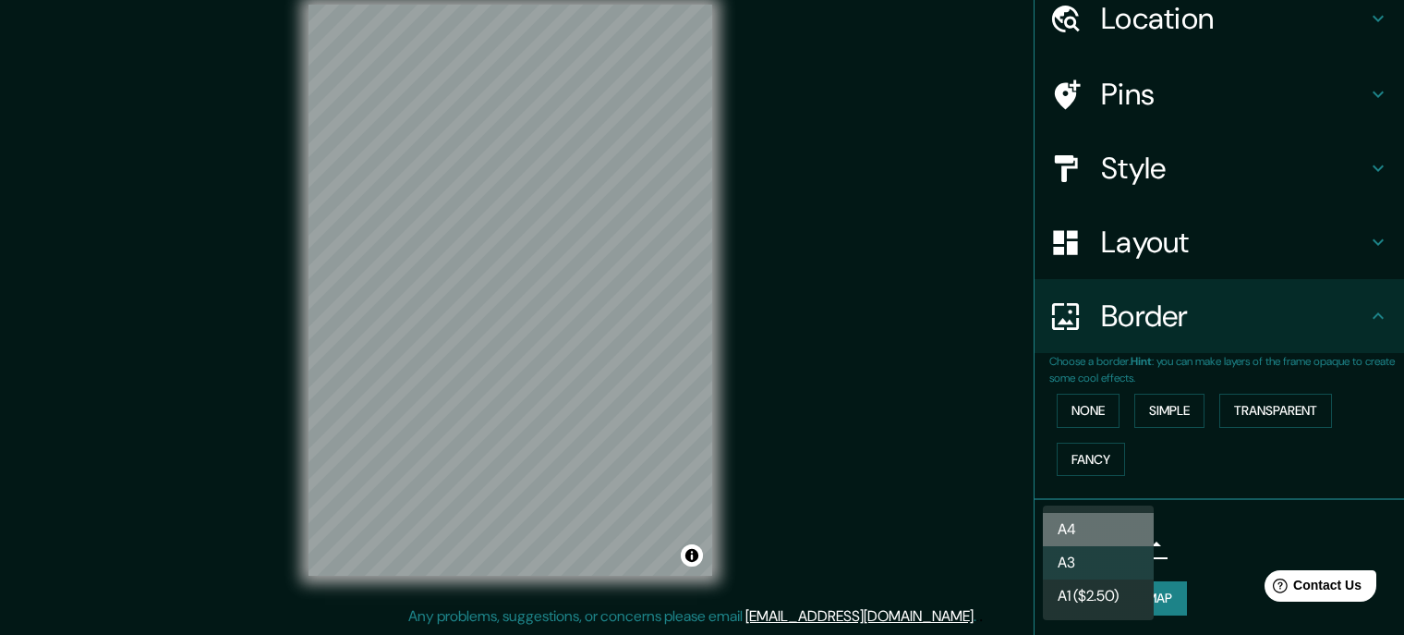
click at [1105, 520] on li "A4" at bounding box center [1098, 529] width 111 height 33
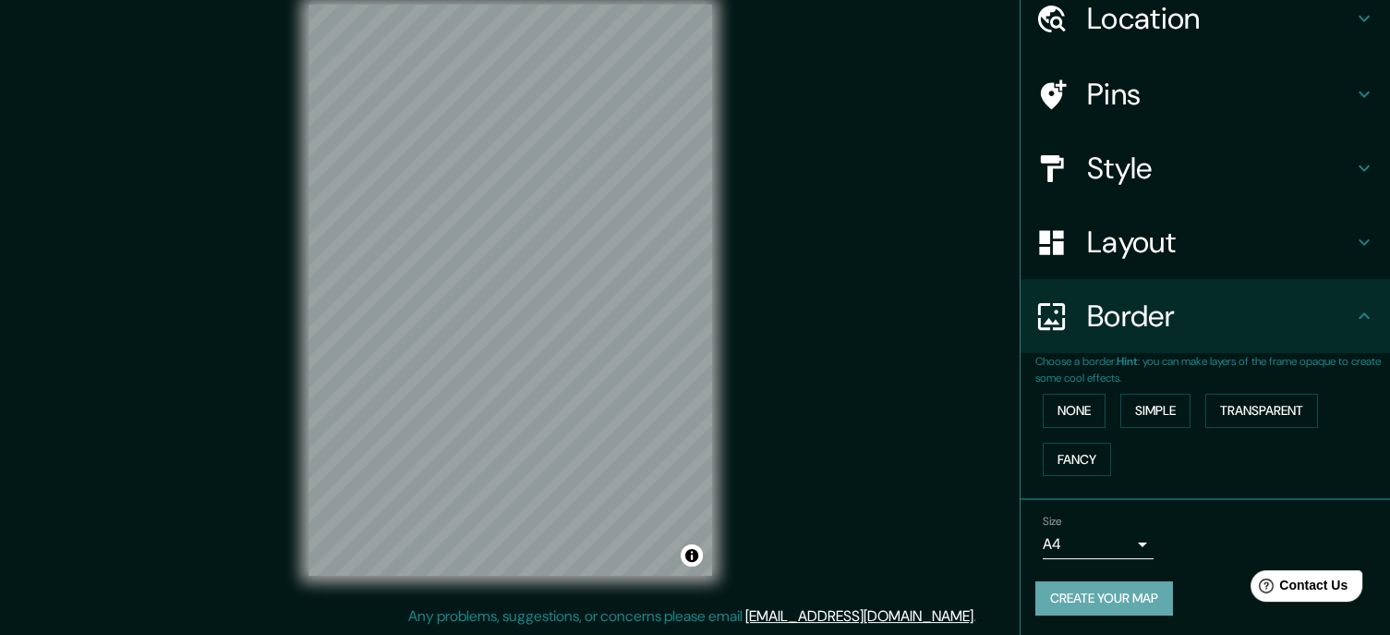
click at [1103, 594] on button "Create your map" at bounding box center [1104, 598] width 138 height 34
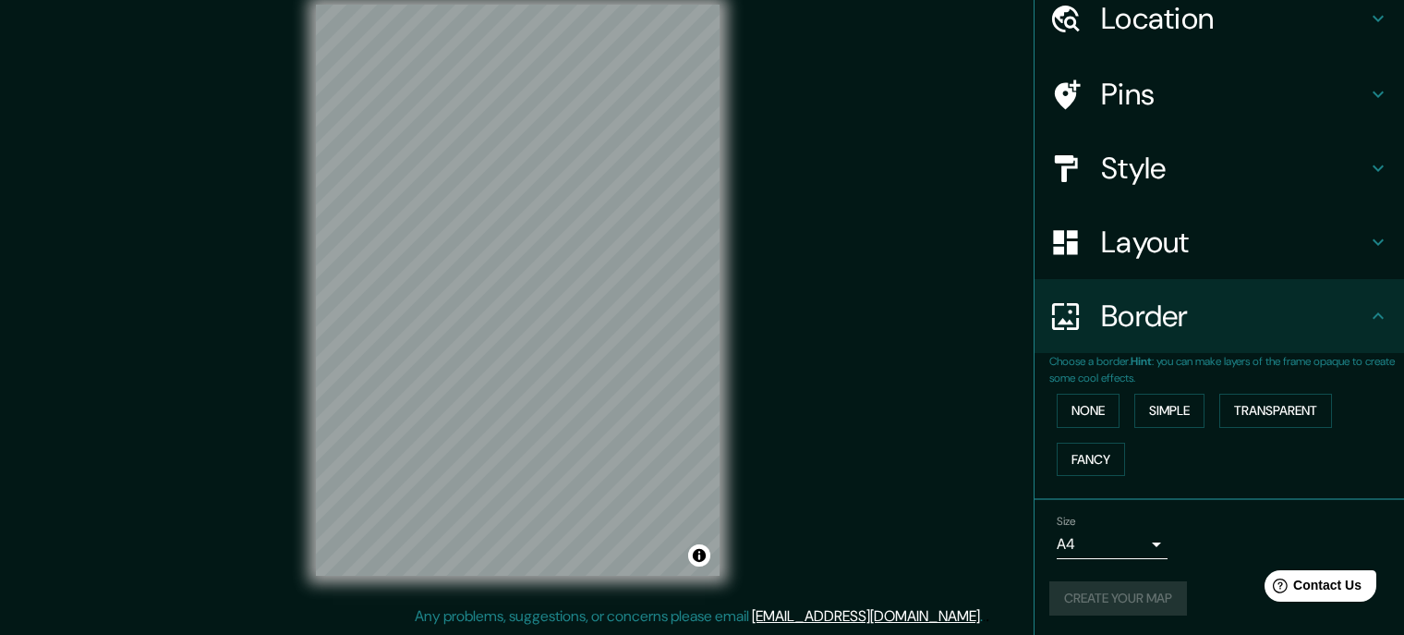
click at [1111, 538] on body "Mappin Location [GEOGRAPHIC_DATA], [GEOGRAPHIC_DATA], [GEOGRAPHIC_DATA] Pins St…" at bounding box center [702, 292] width 1404 height 635
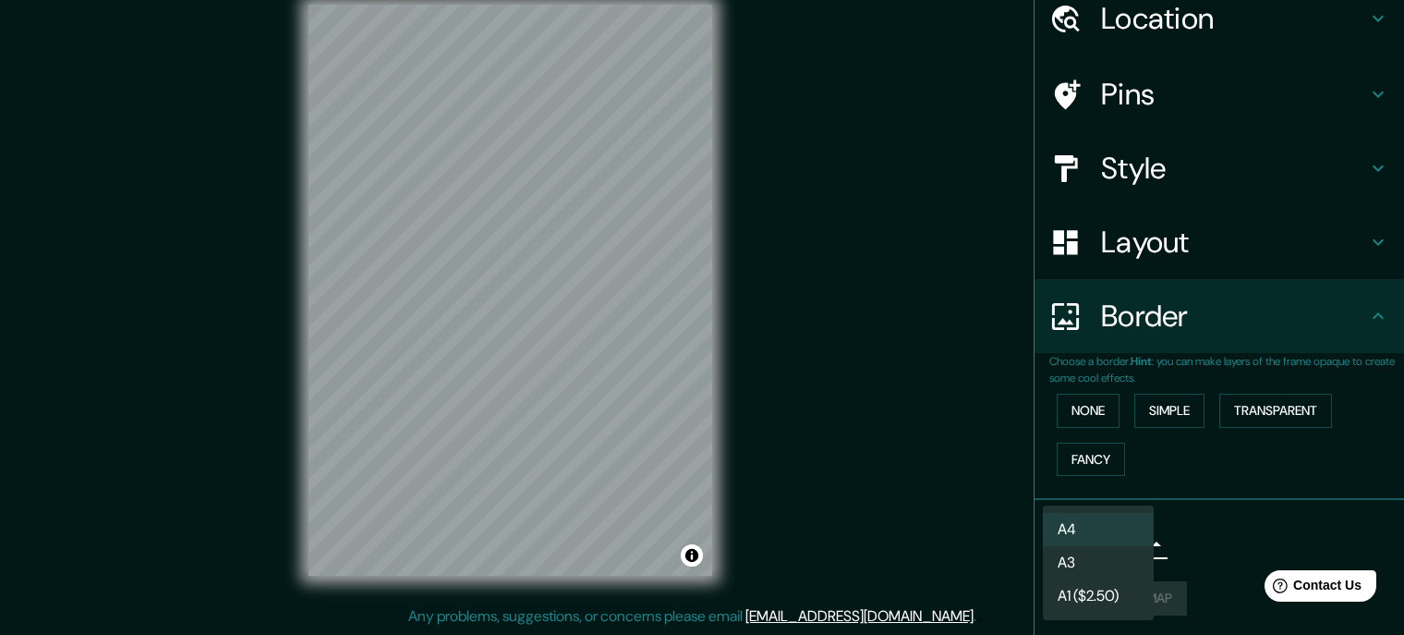
click at [1082, 566] on li "A3" at bounding box center [1098, 562] width 111 height 33
type input "a4"
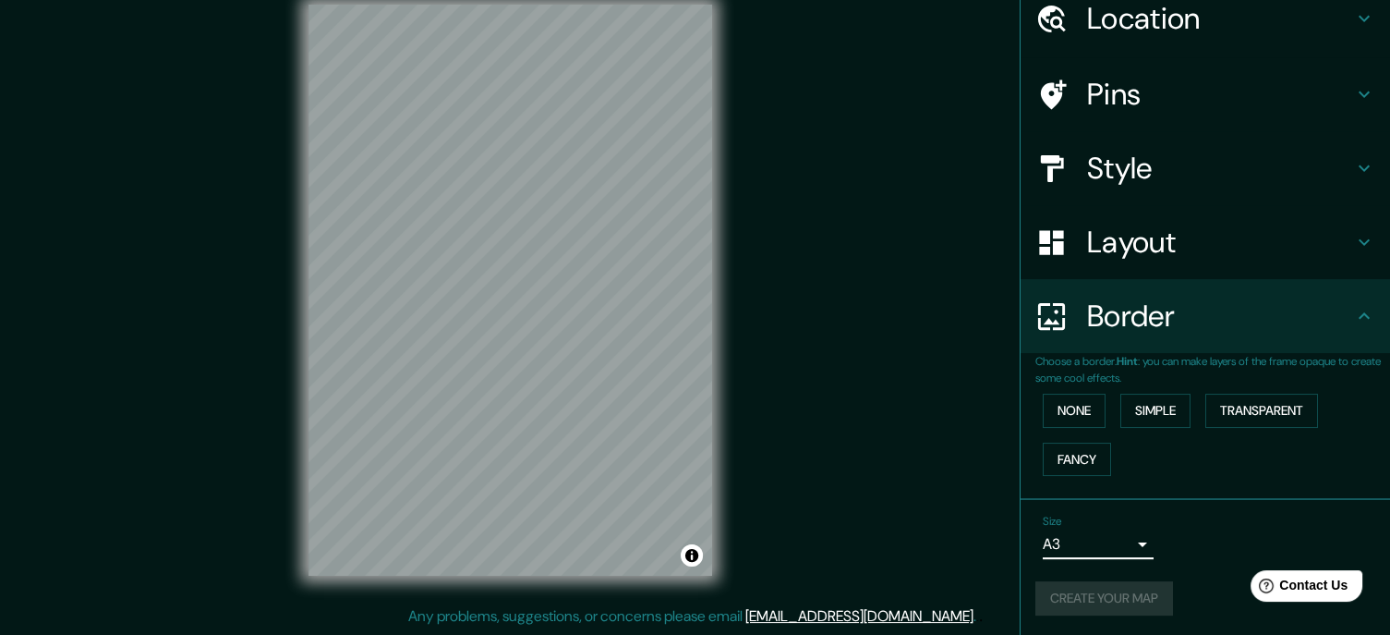
click at [1105, 592] on div "Create your map" at bounding box center [1205, 598] width 340 height 34
click at [1089, 591] on button "Create your map" at bounding box center [1104, 598] width 138 height 34
click at [1155, 404] on button "Simple" at bounding box center [1155, 410] width 70 height 34
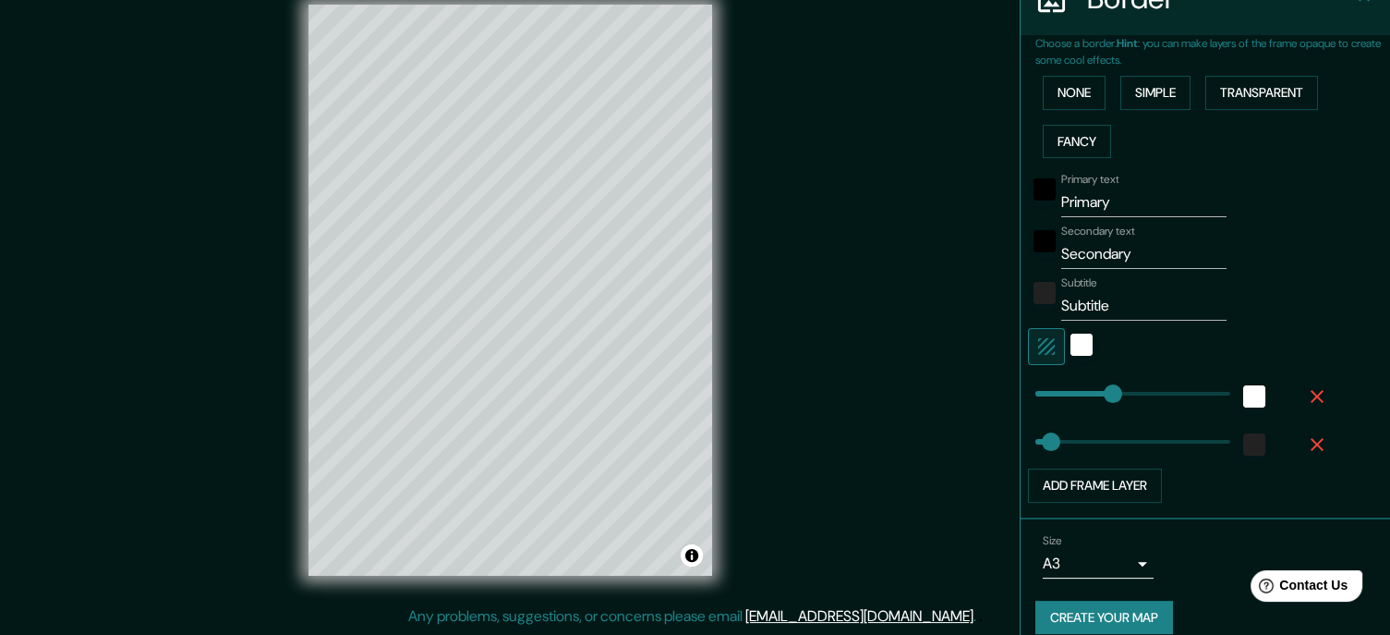
scroll to position [414, 0]
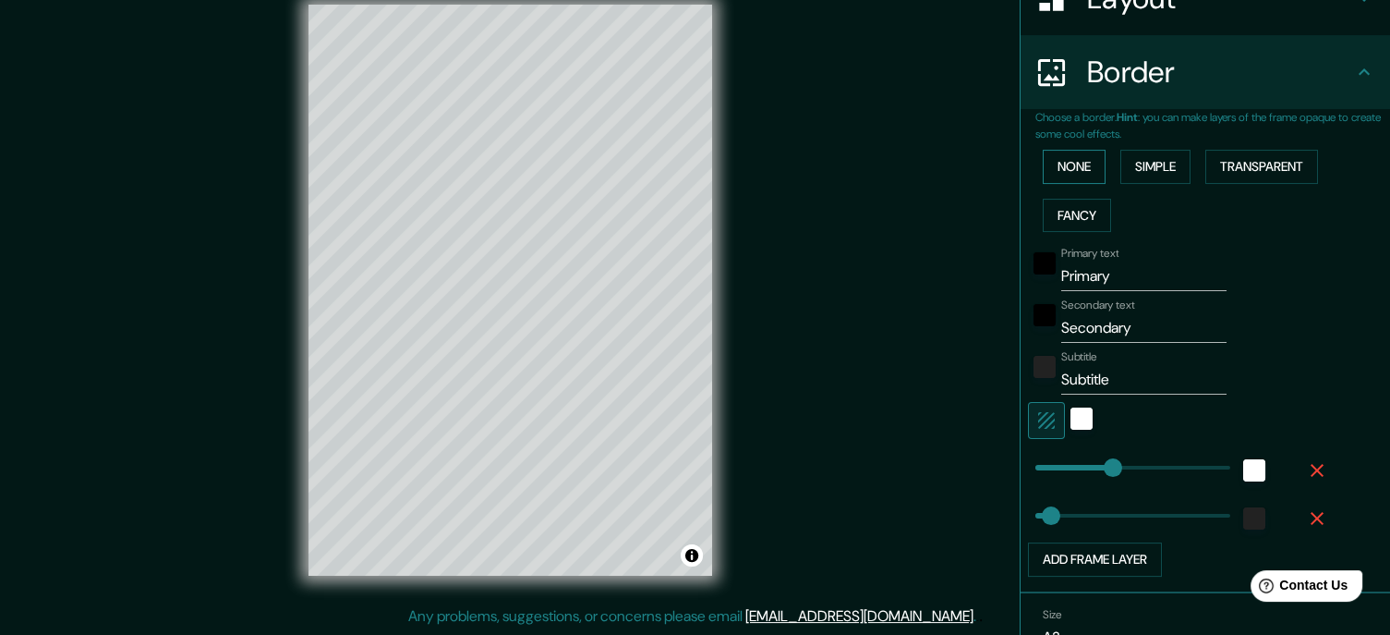
click at [1075, 168] on button "None" at bounding box center [1074, 167] width 63 height 34
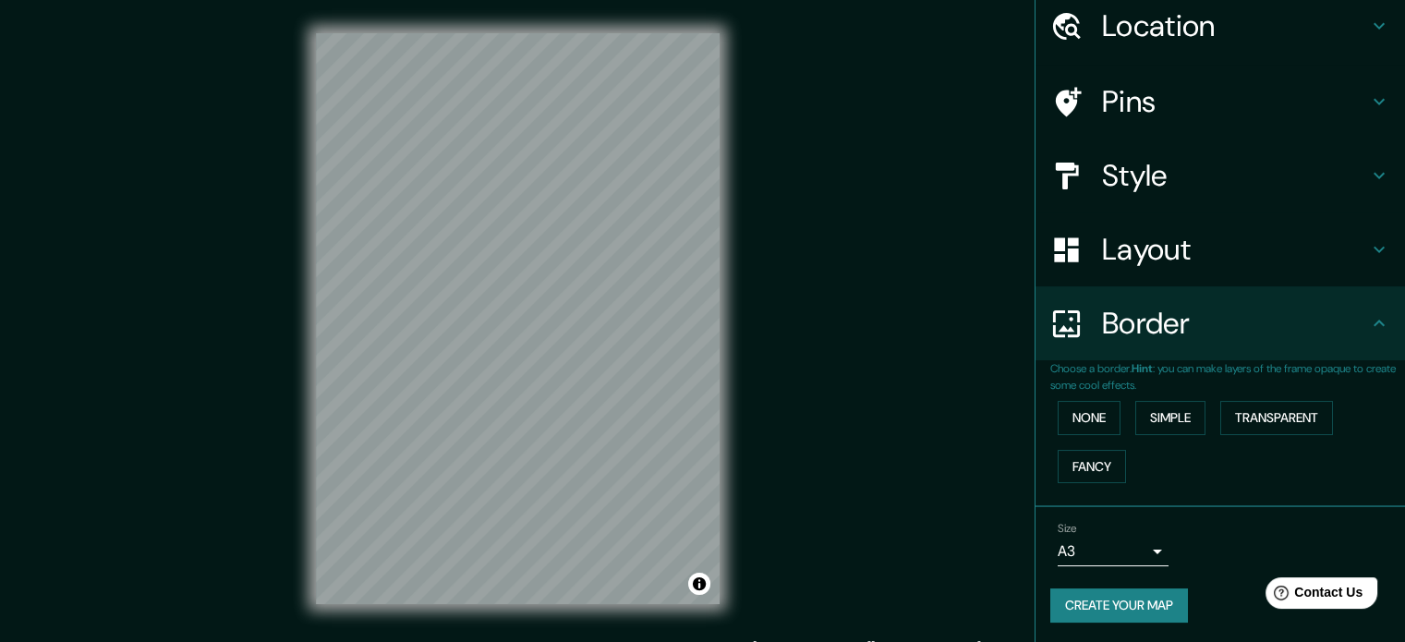
scroll to position [0, 0]
click at [1305, 600] on span "Contact Us" at bounding box center [1328, 593] width 71 height 16
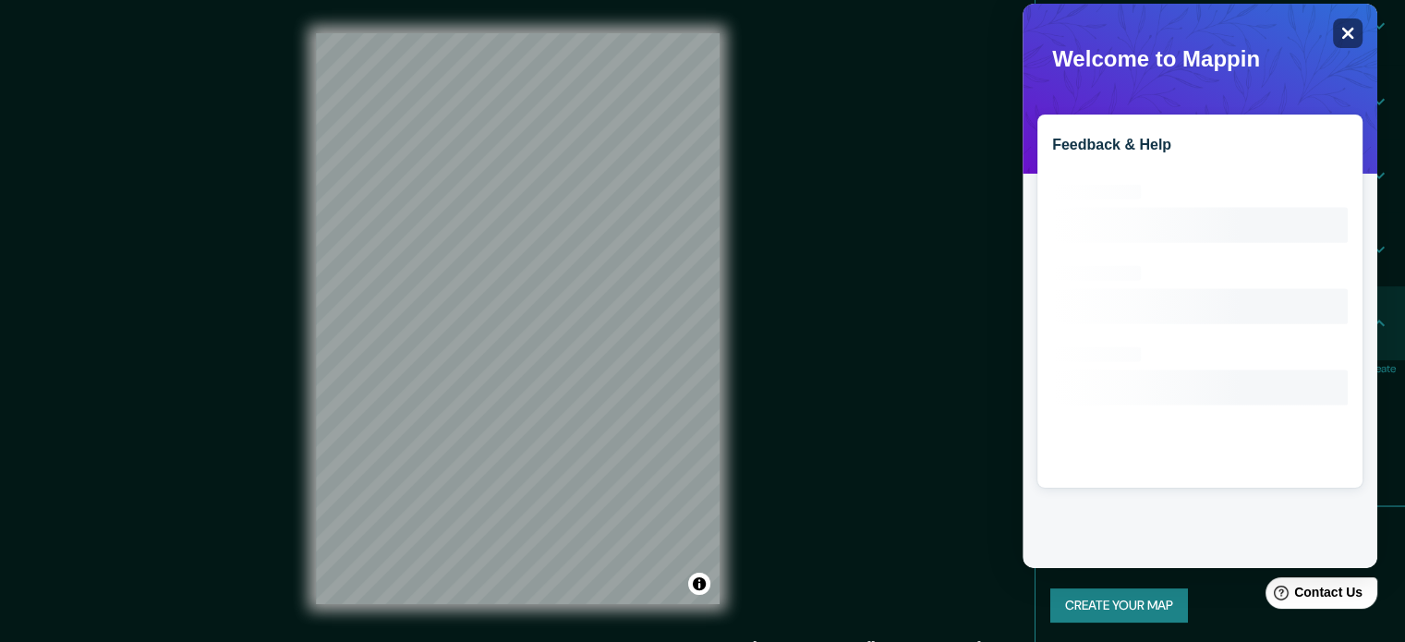
click at [1347, 31] on icon "Close" at bounding box center [1348, 34] width 12 height 12
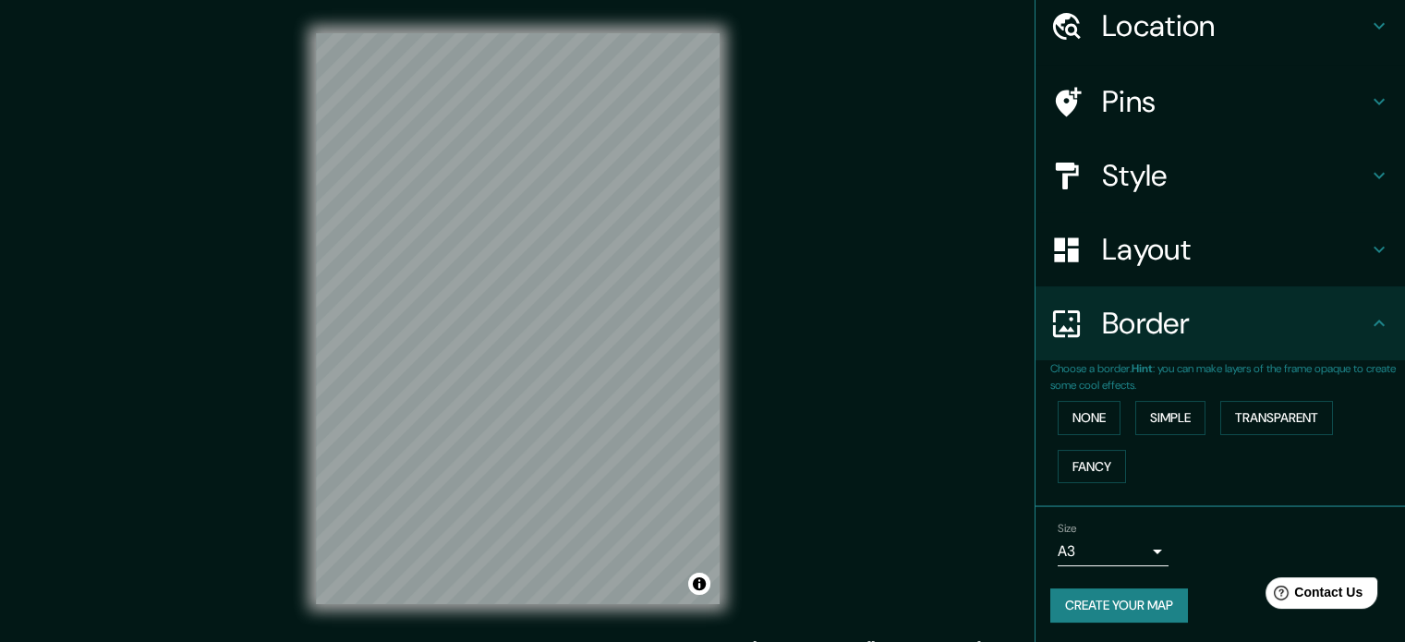
click at [1124, 603] on button "Create your map" at bounding box center [1119, 605] width 138 height 34
